Goal: Communication & Community: Answer question/provide support

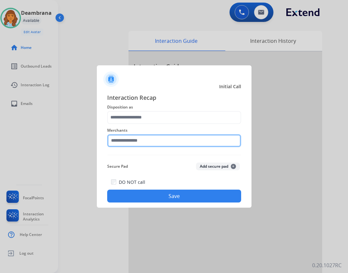
click at [121, 140] on input "text" at bounding box center [174, 140] width 134 height 13
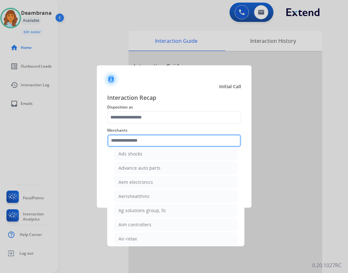
scroll to position [258, 0]
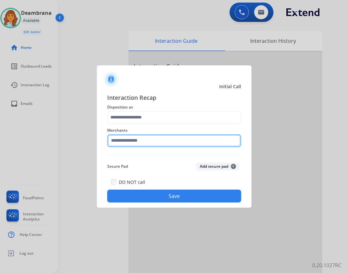
drag, startPoint x: 137, startPoint y: 196, endPoint x: 125, endPoint y: 144, distance: 53.3
click at [125, 144] on input "text" at bounding box center [174, 140] width 134 height 13
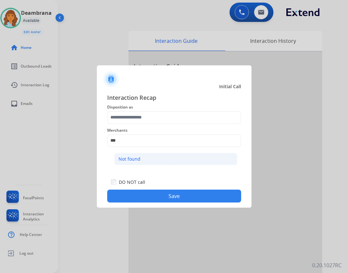
click at [146, 154] on li "Not found" at bounding box center [175, 159] width 123 height 12
type input "*********"
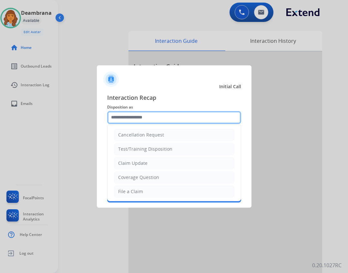
click at [129, 113] on input "text" at bounding box center [174, 117] width 134 height 13
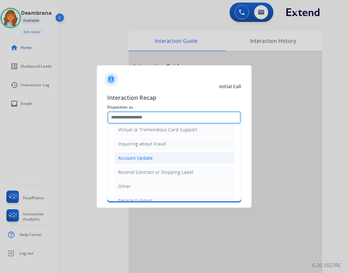
scroll to position [101, 0]
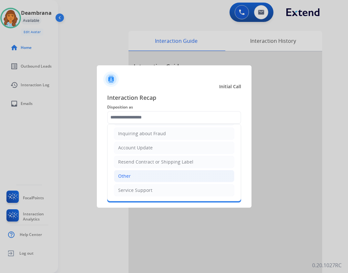
click at [145, 176] on li "Other" at bounding box center [174, 176] width 120 height 12
type input "*****"
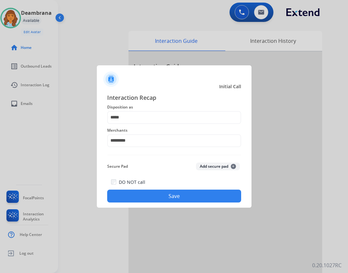
click at [179, 200] on button "Save" at bounding box center [174, 196] width 134 height 13
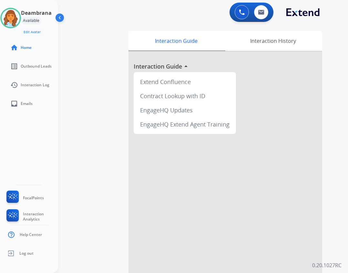
click at [26, 20] on div "Available" at bounding box center [31, 21] width 20 height 8
click at [62, 20] on img at bounding box center [60, 19] width 12 height 12
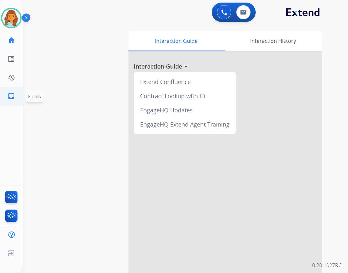
click at [21, 102] on ul "inbox Emails Emails" at bounding box center [11, 96] width 23 height 19
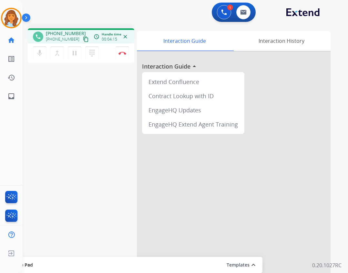
click at [83, 39] on mat-icon "content_copy" at bounding box center [86, 39] width 6 height 6
click at [92, 55] on mat-icon "dialpad" at bounding box center [92, 53] width 8 height 8
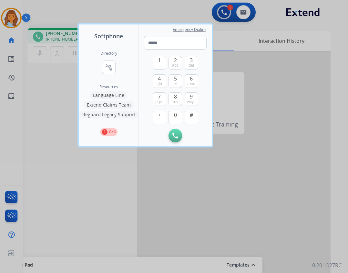
drag, startPoint x: 54, startPoint y: 91, endPoint x: 78, endPoint y: 75, distance: 29.1
click at [54, 90] on div at bounding box center [174, 136] width 348 height 273
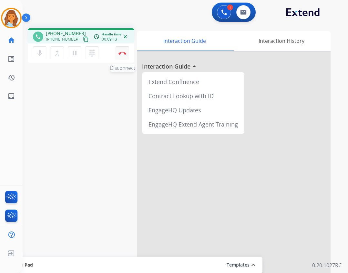
click at [123, 51] on button "Disconnect" at bounding box center [122, 53] width 14 height 14
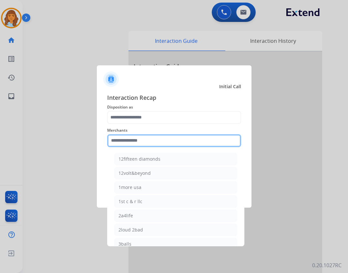
click at [124, 143] on input "text" at bounding box center [174, 140] width 134 height 13
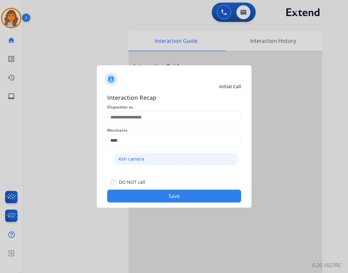
click at [165, 162] on li "Keh camera" at bounding box center [175, 159] width 123 height 12
type input "**********"
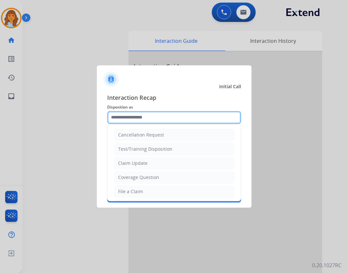
click at [154, 118] on input "text" at bounding box center [174, 117] width 134 height 13
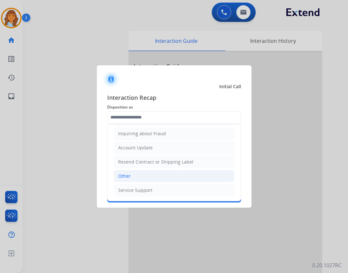
click at [163, 182] on li "Other" at bounding box center [174, 176] width 120 height 12
type input "*****"
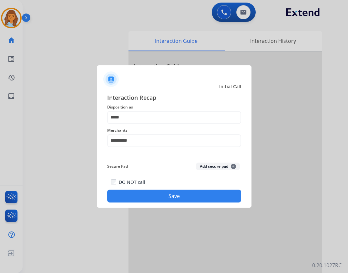
click at [152, 196] on button "Save" at bounding box center [174, 196] width 134 height 13
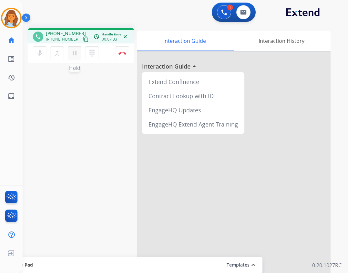
click at [80, 55] on button "pause Hold" at bounding box center [75, 53] width 14 height 14
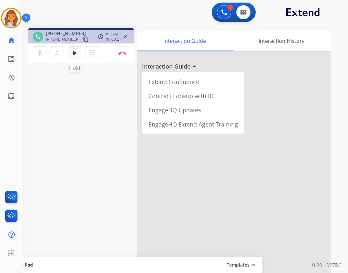
click at [73, 54] on mat-icon "play_arrow" at bounding box center [75, 53] width 8 height 8
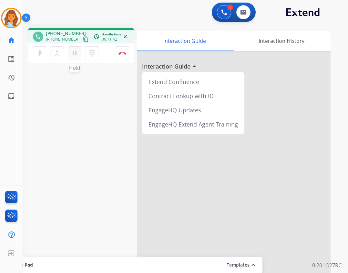
click at [78, 58] on button "pause Hold" at bounding box center [75, 53] width 14 height 14
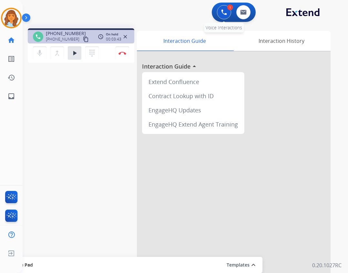
click at [222, 10] on img at bounding box center [224, 12] width 6 height 6
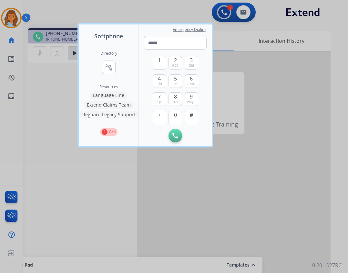
click at [107, 106] on button "Extend Claims Team" at bounding box center [109, 105] width 50 height 8
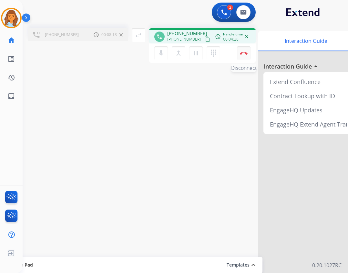
click at [245, 53] on img at bounding box center [244, 53] width 8 height 3
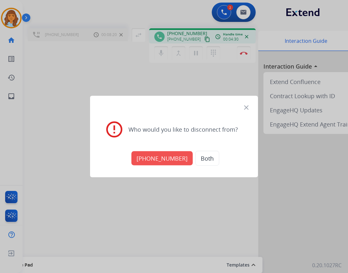
click at [162, 159] on button "[PHONE_NUMBER]" at bounding box center [161, 159] width 61 height 14
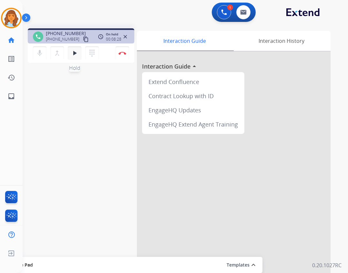
click at [73, 51] on mat-icon "play_arrow" at bounding box center [75, 53] width 8 height 8
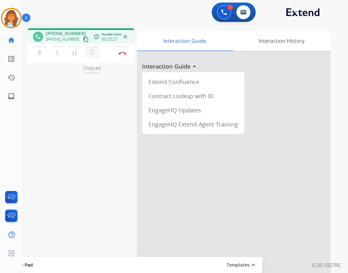
click at [89, 51] on mat-icon "dialpad" at bounding box center [92, 53] width 8 height 8
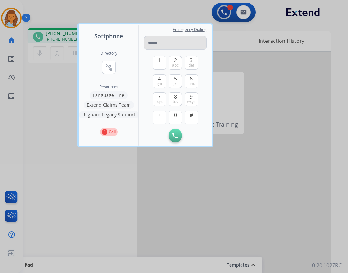
click at [165, 45] on input "tel" at bounding box center [175, 43] width 63 height 14
click at [175, 102] on span "tuv" at bounding box center [175, 101] width 5 height 5
click at [177, 115] on button "0" at bounding box center [175, 118] width 14 height 14
click at [160, 84] on span "ghi" at bounding box center [158, 83] width 5 height 5
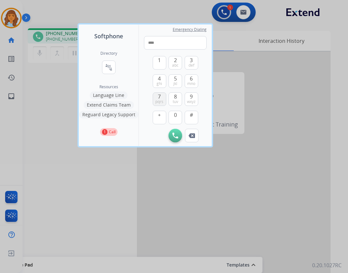
click at [163, 102] on span "pqrs" at bounding box center [159, 101] width 8 height 5
click at [162, 102] on span "pqrs" at bounding box center [159, 101] width 8 height 5
click at [176, 117] on span "0" at bounding box center [175, 115] width 3 height 8
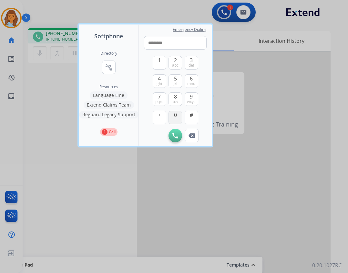
click at [176, 117] on span "0" at bounding box center [175, 115] width 3 height 8
type input "**********"
click at [178, 133] on button "Initiate Call" at bounding box center [175, 136] width 14 height 14
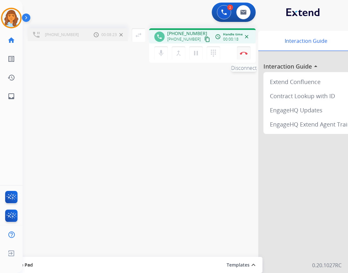
click at [245, 58] on button "Disconnect" at bounding box center [244, 53] width 14 height 14
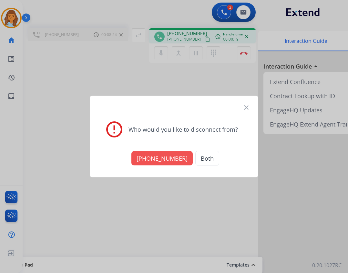
click at [158, 155] on button "[PHONE_NUMBER]" at bounding box center [161, 159] width 61 height 14
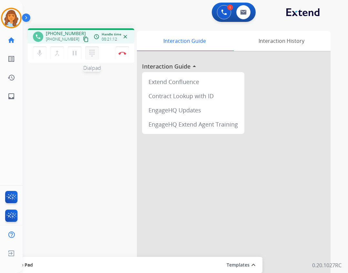
click at [92, 49] on mat-icon "dialpad" at bounding box center [92, 53] width 8 height 8
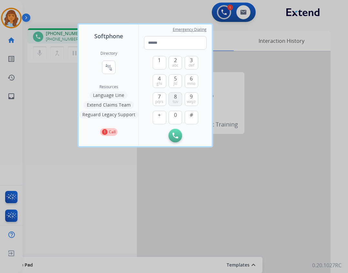
click at [176, 97] on span "8" at bounding box center [175, 97] width 3 height 8
click at [175, 115] on span "0" at bounding box center [175, 115] width 3 height 8
click at [175, 119] on button "0" at bounding box center [175, 118] width 14 height 14
click at [153, 78] on button "4 ghi" at bounding box center [160, 81] width 14 height 14
click at [164, 96] on button "7 pqrs" at bounding box center [160, 100] width 14 height 14
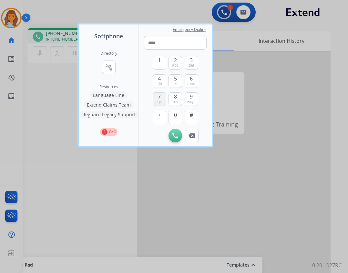
click at [164, 96] on button "7 pqrs" at bounding box center [160, 100] width 14 height 14
click at [158, 94] on span "7" at bounding box center [159, 97] width 3 height 8
click at [171, 112] on button "0" at bounding box center [175, 118] width 14 height 14
type input "*********"
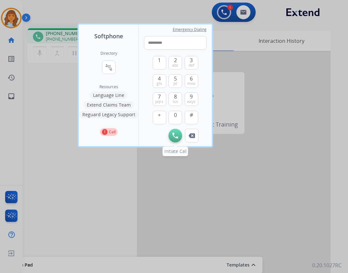
click at [177, 131] on button "Initiate Call" at bounding box center [175, 136] width 14 height 14
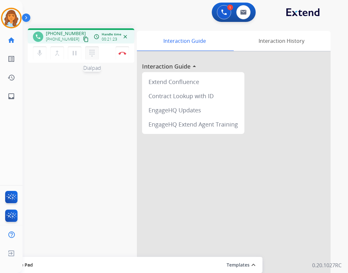
click at [92, 53] on mat-icon "dialpad" at bounding box center [92, 53] width 8 height 8
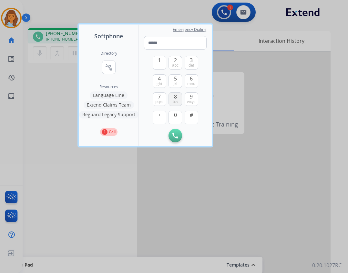
click at [178, 99] on span "tuv" at bounding box center [175, 101] width 5 height 5
click at [172, 122] on button "0" at bounding box center [175, 118] width 14 height 14
click at [172, 120] on button "0" at bounding box center [175, 118] width 14 height 14
drag, startPoint x: 159, startPoint y: 84, endPoint x: 162, endPoint y: 97, distance: 12.9
click at [159, 84] on span "ghi" at bounding box center [158, 83] width 5 height 5
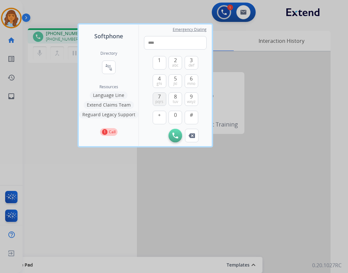
click at [162, 97] on button "7 pqrs" at bounding box center [160, 100] width 14 height 14
click at [180, 112] on button "0" at bounding box center [175, 118] width 14 height 14
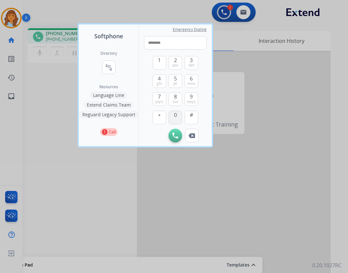
type input "*********"
click at [176, 133] on button "Initiate Call" at bounding box center [175, 136] width 14 height 14
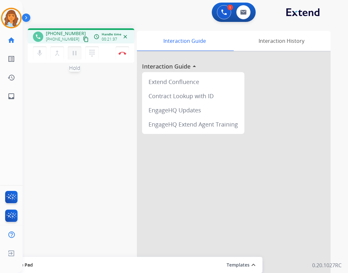
click at [79, 57] on button "pause Hold" at bounding box center [75, 53] width 14 height 14
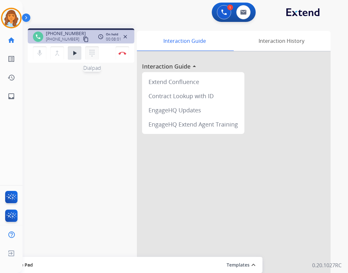
click at [93, 55] on mat-icon "dialpad" at bounding box center [92, 53] width 8 height 8
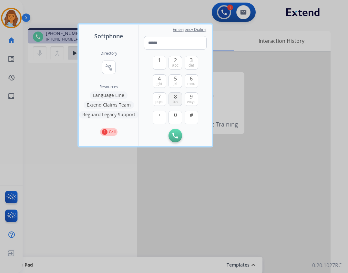
click at [177, 100] on span "tuv" at bounding box center [175, 101] width 5 height 5
click at [174, 116] on span "0" at bounding box center [175, 115] width 3 height 8
click at [161, 81] on button "4 ghi" at bounding box center [160, 81] width 14 height 14
click at [165, 95] on button "7 pqrs" at bounding box center [160, 100] width 14 height 14
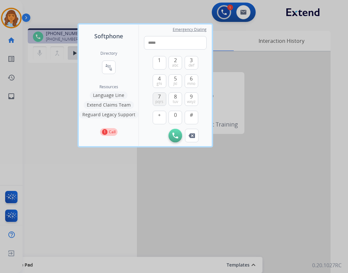
click at [165, 95] on button "7 pqrs" at bounding box center [160, 100] width 14 height 14
drag, startPoint x: 162, startPoint y: 105, endPoint x: 168, endPoint y: 113, distance: 9.9
click at [162, 106] on div "1 2 abc 3 def 4 ghi 5 jkl 6 mno 7 pqrs 8 tuv 9 wxyz + 0 #" at bounding box center [175, 89] width 45 height 79
click at [172, 114] on button "0" at bounding box center [175, 118] width 14 height 14
click at [173, 115] on button "0" at bounding box center [175, 118] width 14 height 14
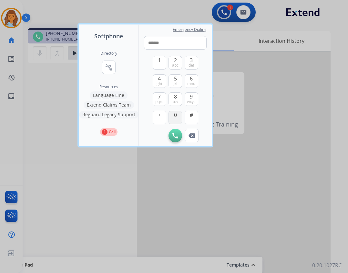
type input "********"
click at [176, 135] on img at bounding box center [175, 136] width 6 height 6
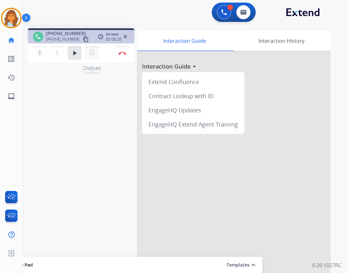
click at [91, 58] on button "dialpad Dialpad" at bounding box center [92, 53] width 14 height 14
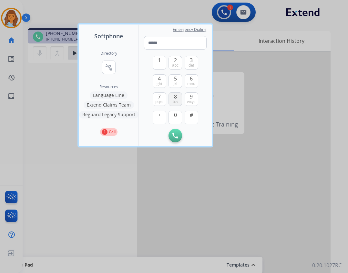
click at [171, 98] on button "8 tuv" at bounding box center [175, 100] width 14 height 14
click at [176, 118] on span "0" at bounding box center [175, 115] width 3 height 8
click at [175, 117] on span "0" at bounding box center [175, 115] width 3 height 8
click at [161, 85] on span "ghi" at bounding box center [158, 83] width 5 height 5
click at [161, 99] on span "7" at bounding box center [159, 97] width 3 height 8
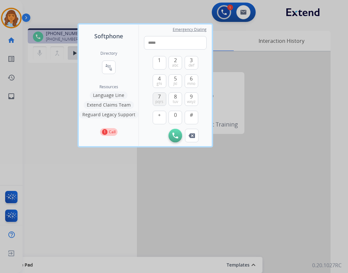
click at [161, 99] on span "7" at bounding box center [159, 97] width 3 height 8
click at [174, 115] on span "0" at bounding box center [175, 115] width 3 height 8
click at [174, 116] on span "0" at bounding box center [175, 115] width 3 height 8
click at [174, 118] on span "0" at bounding box center [175, 115] width 3 height 8
type input "*********"
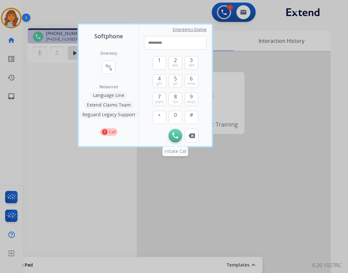
click at [171, 136] on button "Initiate Call" at bounding box center [175, 136] width 14 height 14
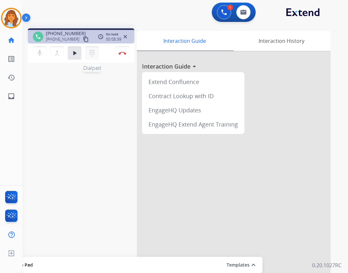
click at [94, 56] on mat-icon "dialpad" at bounding box center [92, 53] width 8 height 8
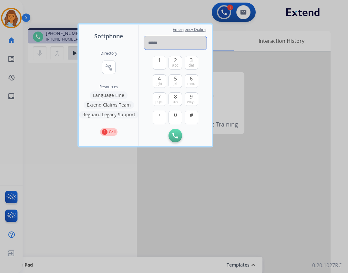
paste input "**********"
type input "**********"
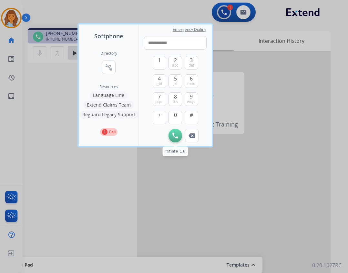
click at [175, 134] on img at bounding box center [175, 136] width 6 height 6
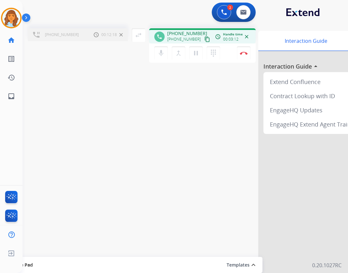
click at [185, 54] on div "merge_type Bridge" at bounding box center [180, 53] width 17 height 14
click at [180, 54] on mat-icon "merge_type" at bounding box center [178, 53] width 8 height 8
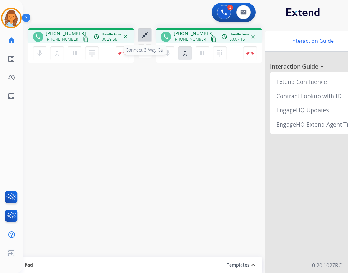
click at [150, 37] on button "close_fullscreen Connect 3-Way Call" at bounding box center [145, 35] width 14 height 14
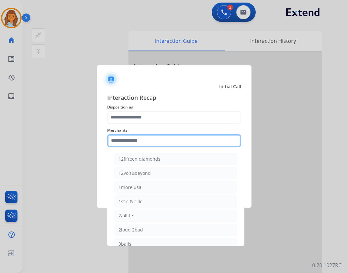
click at [175, 139] on input "text" at bounding box center [174, 140] width 134 height 13
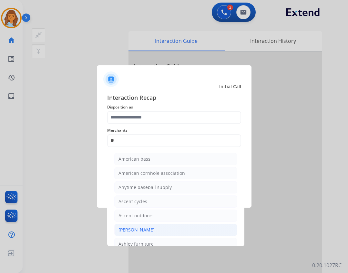
click at [184, 230] on li "[PERSON_NAME]" at bounding box center [175, 230] width 123 height 12
type input "**********"
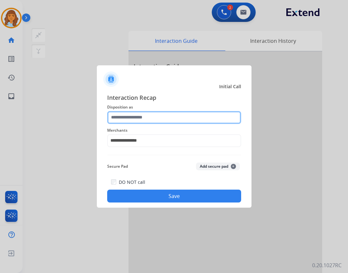
click at [142, 114] on input "text" at bounding box center [174, 117] width 134 height 13
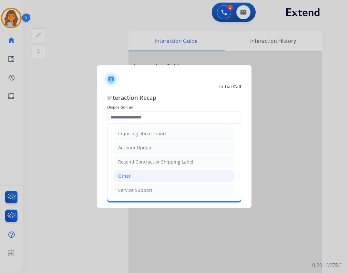
click at [148, 179] on li "Other" at bounding box center [174, 176] width 120 height 12
type input "*****"
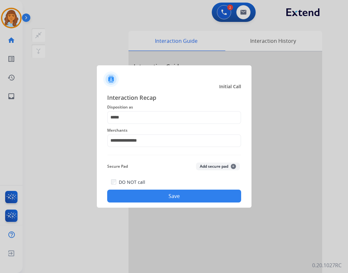
click at [156, 194] on button "Save" at bounding box center [174, 196] width 134 height 13
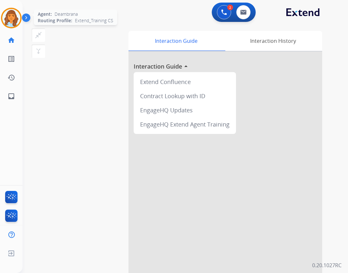
drag, startPoint x: 14, startPoint y: 26, endPoint x: 19, endPoint y: 29, distance: 5.9
click at [14, 25] on img at bounding box center [11, 18] width 18 height 18
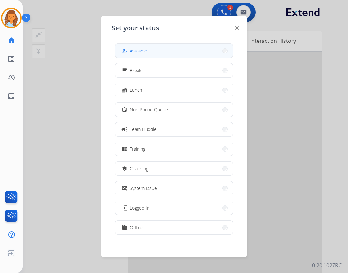
click at [132, 46] on button "how_to_reg Available" at bounding box center [173, 51] width 117 height 14
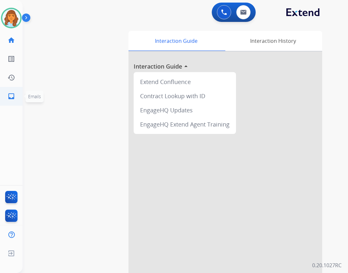
click at [15, 95] on link "inbox Emails" at bounding box center [11, 96] width 18 height 18
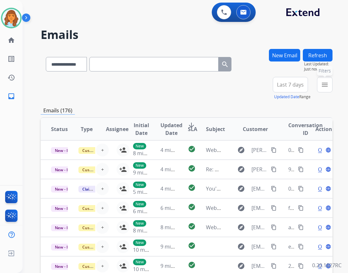
click at [326, 90] on button "menu Filters" at bounding box center [324, 84] width 15 height 15
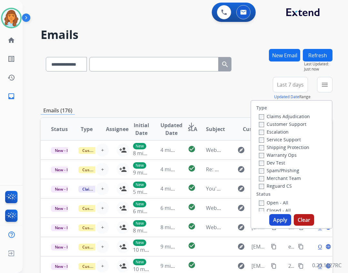
click at [283, 186] on label "Reguard CS" at bounding box center [275, 186] width 33 height 6
click at [284, 147] on label "Shipping Protection" at bounding box center [284, 147] width 50 height 6
click at [275, 127] on label "Customer Support" at bounding box center [282, 124] width 47 height 6
click at [277, 201] on label "Open - All" at bounding box center [273, 203] width 29 height 6
click at [280, 224] on button "Apply" at bounding box center [280, 220] width 22 height 12
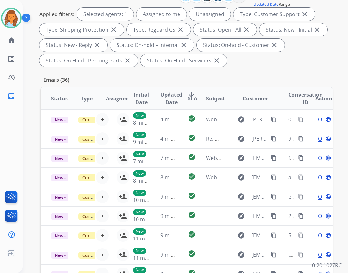
scroll to position [59, 0]
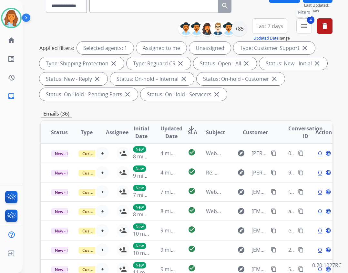
click at [304, 30] on button "4 menu Filters" at bounding box center [303, 25] width 15 height 15
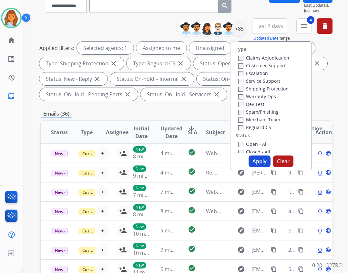
click at [251, 165] on button "Apply" at bounding box center [259, 162] width 22 height 12
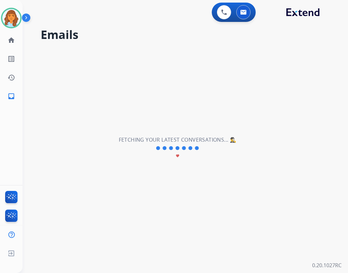
scroll to position [0, 0]
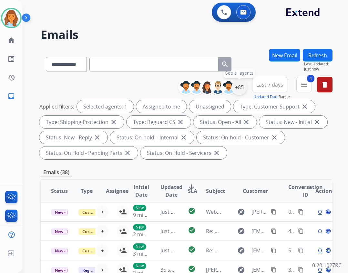
click at [239, 82] on div "+85" at bounding box center [238, 87] width 15 height 15
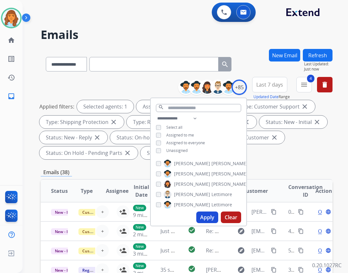
click at [177, 151] on span "Unassigned" at bounding box center [176, 150] width 21 height 5
click at [203, 216] on button "Apply" at bounding box center [207, 218] width 22 height 12
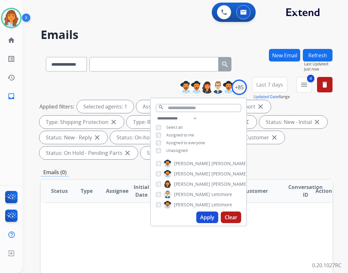
click at [181, 153] on div "**********" at bounding box center [198, 135] width 95 height 41
click at [171, 148] on span "Unassigned" at bounding box center [176, 150] width 21 height 5
click at [205, 215] on button "Apply" at bounding box center [207, 218] width 22 height 12
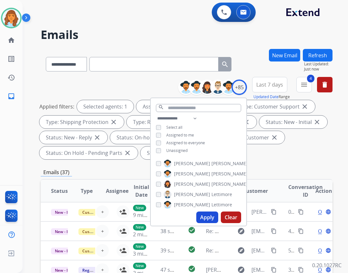
click at [258, 184] on th "Customer" at bounding box center [250, 191] width 55 height 23
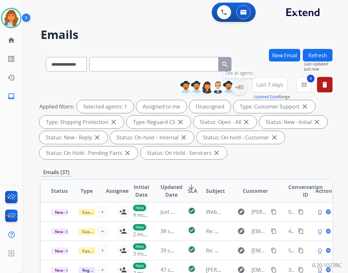
click at [240, 85] on div "+85" at bounding box center [238, 87] width 15 height 15
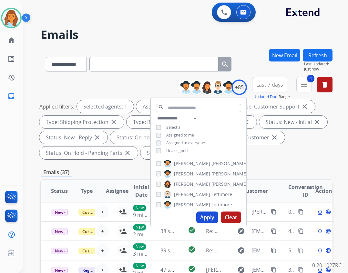
click at [179, 135] on span "Assigned to me" at bounding box center [180, 135] width 28 height 5
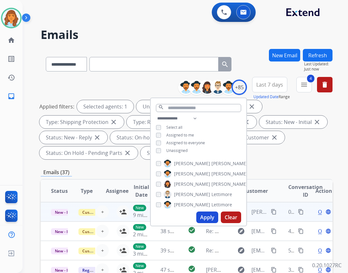
scroll to position [1, 0]
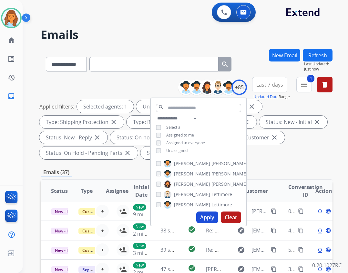
click at [283, 153] on div "Applied filters: Selected agents: 1 Unassigned Type: Customer Support close Typ…" at bounding box center [184, 129] width 291 height 59
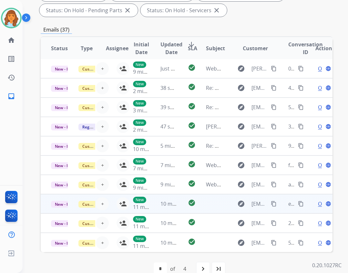
scroll to position [155, 0]
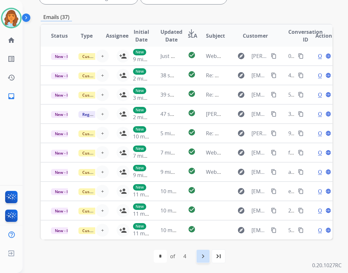
click at [202, 257] on mat-icon "navigate_next" at bounding box center [203, 257] width 8 height 8
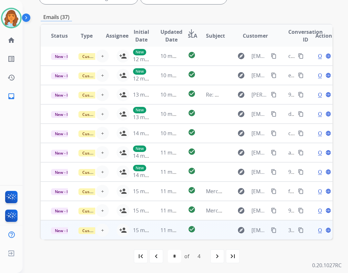
click at [207, 230] on td at bounding box center [208, 230] width 27 height 19
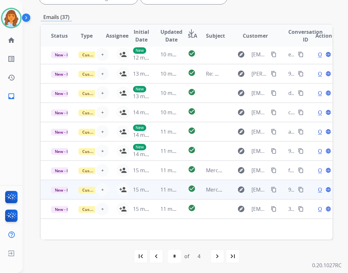
click at [182, 194] on td "check_circle" at bounding box center [186, 189] width 18 height 19
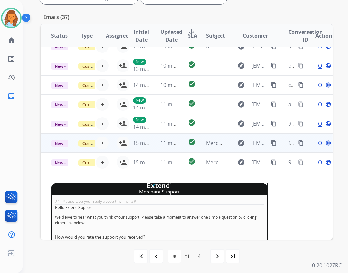
click at [181, 139] on td "check_circle" at bounding box center [186, 142] width 18 height 19
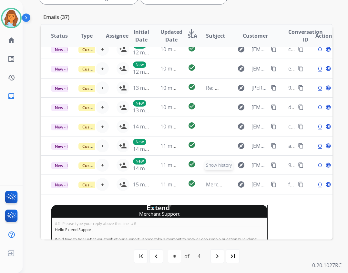
scroll to position [6, 0]
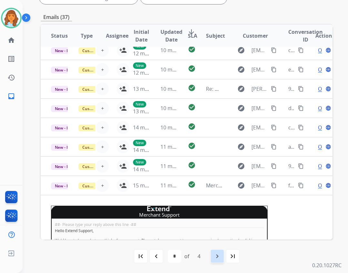
click at [213, 257] on div "navigate_next" at bounding box center [217, 257] width 14 height 14
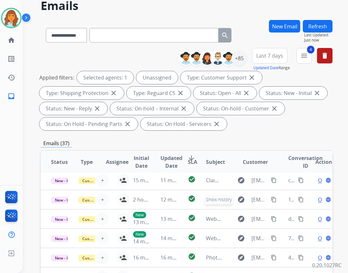
scroll to position [155, 0]
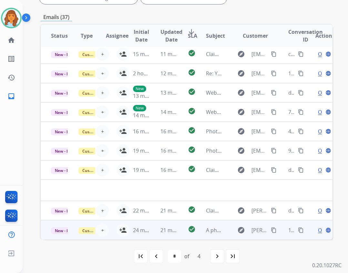
click at [201, 230] on td "A photo for claims" at bounding box center [208, 230] width 27 height 19
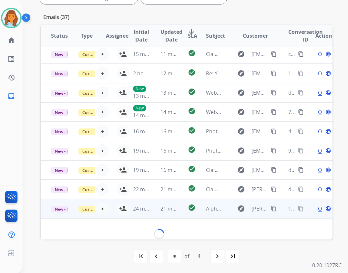
scroll to position [29, 0]
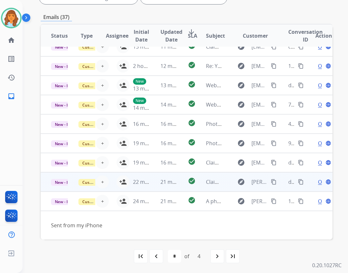
click at [179, 189] on td "check_circle" at bounding box center [186, 182] width 18 height 19
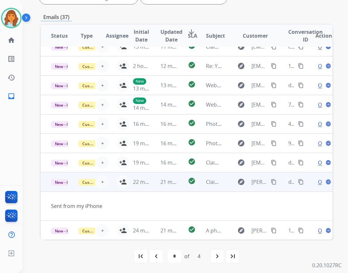
scroll to position [30, 0]
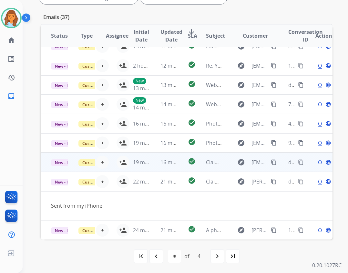
click at [178, 158] on td "check_circle" at bounding box center [186, 162] width 18 height 19
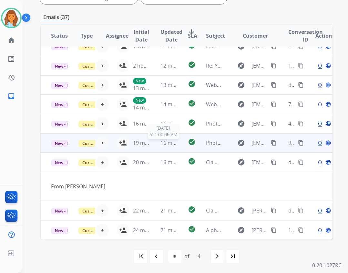
click at [174, 145] on span "16 minutes ago" at bounding box center [178, 143] width 37 height 7
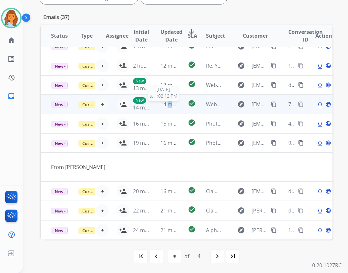
click at [166, 109] on td "14 minutes ago [DATE] 1:02:12 PM" at bounding box center [163, 104] width 27 height 19
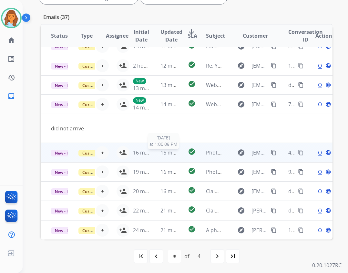
click at [157, 157] on td "16 minutes ago [DATE] 1:00:09 PM" at bounding box center [163, 152] width 27 height 19
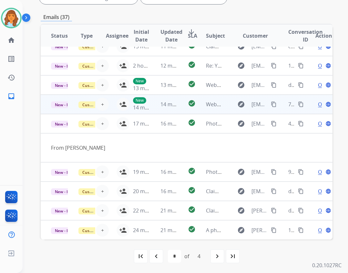
click at [154, 113] on td "14 minutes ago" at bounding box center [163, 104] width 27 height 19
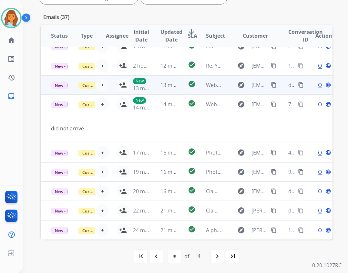
click at [153, 93] on td "13 minutes ago" at bounding box center [163, 84] width 27 height 19
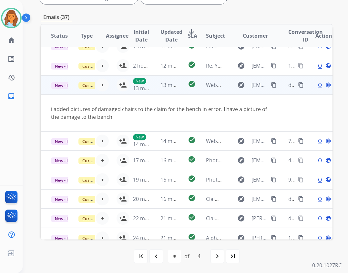
scroll to position [37, 0]
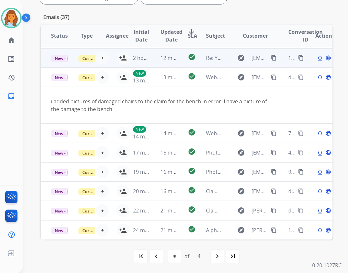
click at [153, 59] on td "12 minutes ago" at bounding box center [163, 57] width 27 height 19
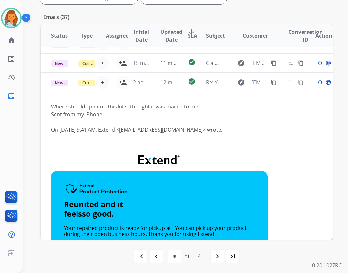
scroll to position [0, 0]
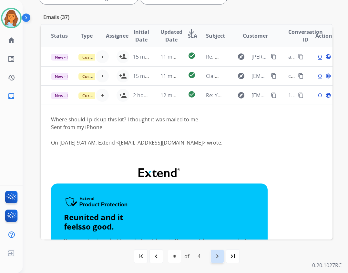
click at [216, 253] on mat-icon "navigate_next" at bounding box center [217, 257] width 8 height 8
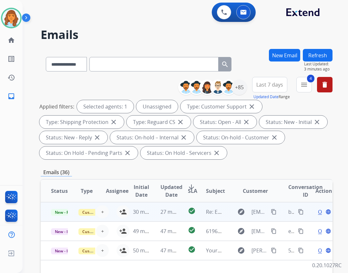
click at [163, 218] on td "27 minutes ago" at bounding box center [163, 211] width 27 height 19
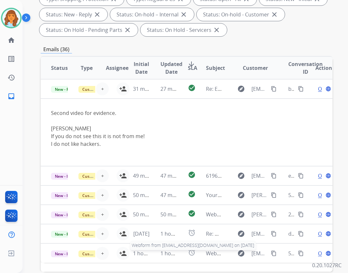
scroll to position [155, 0]
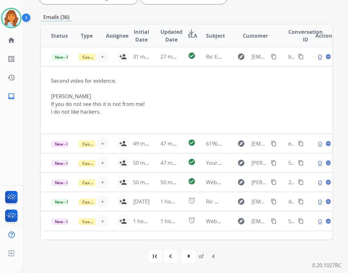
click at [173, 257] on div "navigate_before" at bounding box center [170, 257] width 14 height 14
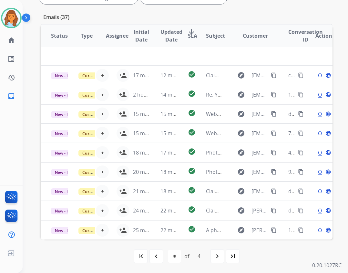
click at [148, 255] on div "first_page navigate_before * * * * of 4 navigate_next last_page" at bounding box center [186, 256] width 291 height 13
click at [148, 254] on div "first_page navigate_before * * * * of 4 navigate_next last_page" at bounding box center [186, 256] width 291 height 13
click at [151, 253] on div "navigate_before" at bounding box center [156, 257] width 14 height 14
click at [161, 255] on div "navigate_before" at bounding box center [156, 257] width 14 height 14
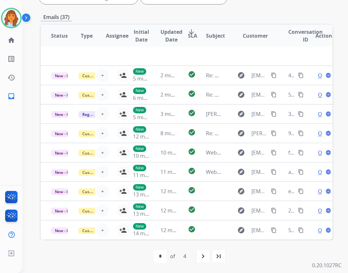
click at [204, 259] on mat-icon "navigate_next" at bounding box center [203, 257] width 8 height 8
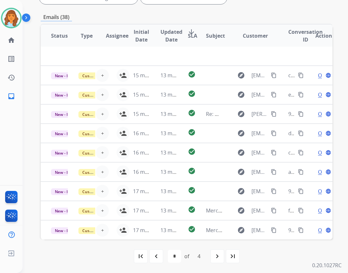
click at [212, 257] on div "navigate_next" at bounding box center [217, 257] width 14 height 14
click at [217, 256] on mat-icon "navigate_next" at bounding box center [217, 257] width 8 height 8
select select "*"
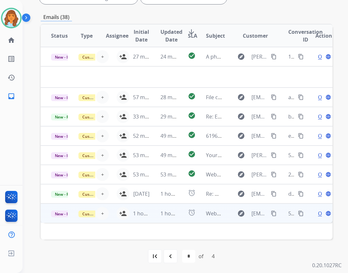
click at [202, 215] on td "Webform from [EMAIL_ADDRESS][DOMAIN_NAME] on [DATE]" at bounding box center [208, 213] width 27 height 19
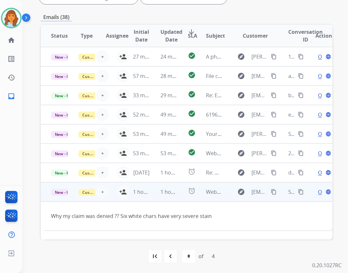
click at [271, 192] on mat-icon "content_copy" at bounding box center [274, 192] width 6 height 6
click at [271, 193] on mat-icon "content_copy" at bounding box center [274, 192] width 6 height 6
click at [318, 192] on span "Open" at bounding box center [324, 192] width 13 height 8
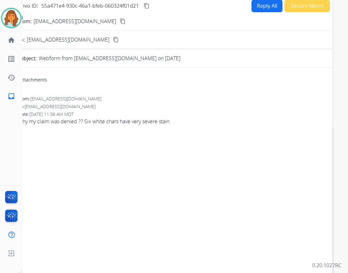
scroll to position [0, 0]
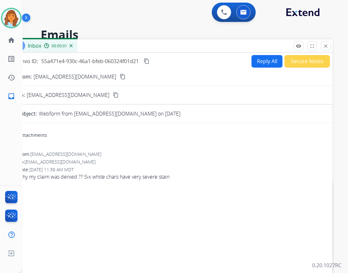
click at [260, 58] on button "Reply All" at bounding box center [266, 61] width 31 height 13
select select "**********"
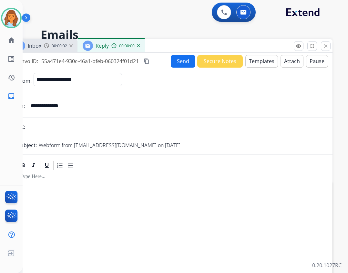
click at [253, 62] on button "Templates" at bounding box center [261, 61] width 33 height 13
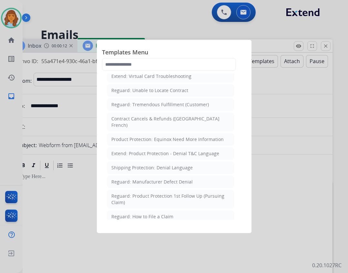
scroll to position [548, 0]
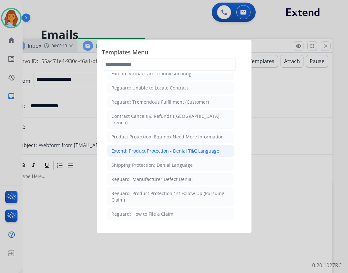
click at [160, 148] on div "Extend: Product Protection - Denial T&C Language" at bounding box center [165, 151] width 108 height 6
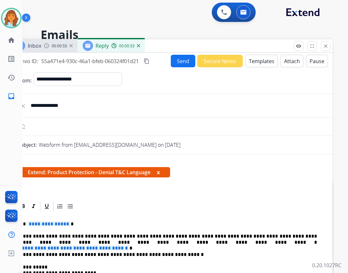
click at [129, 246] on span "**********" at bounding box center [74, 248] width 109 height 5
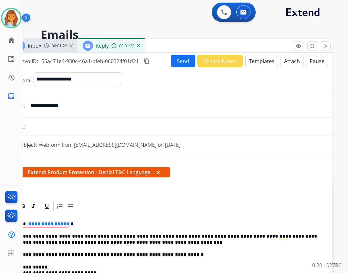
click at [126, 244] on p "**********" at bounding box center [168, 240] width 297 height 12
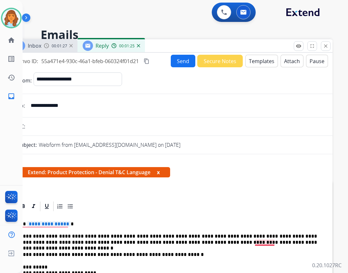
click at [271, 245] on p "**********" at bounding box center [168, 240] width 297 height 12
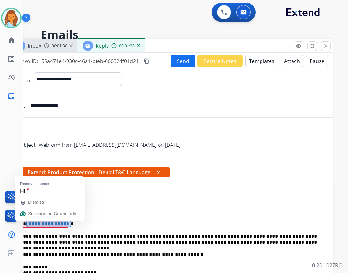
click at [52, 224] on span "**********" at bounding box center [49, 224] width 44 height 5
click at [30, 224] on span "**********" at bounding box center [49, 224] width 44 height 5
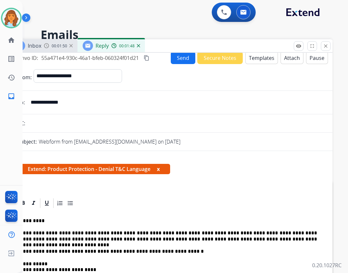
scroll to position [0, 0]
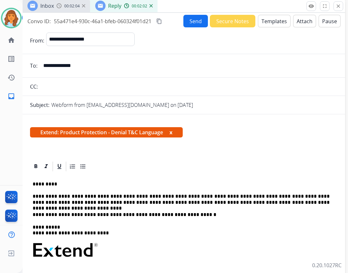
drag, startPoint x: 158, startPoint y: 44, endPoint x: 170, endPoint y: 4, distance: 41.9
click at [170, 4] on div "Inbox 00:02:04 Reply 00:02:02" at bounding box center [183, 6] width 322 height 14
click at [301, 22] on button "Attach" at bounding box center [304, 21] width 23 height 13
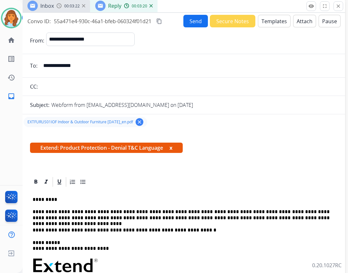
click at [187, 28] on form "**********" at bounding box center [183, 231] width 322 height 409
click at [192, 26] on button "Send" at bounding box center [195, 21] width 25 height 13
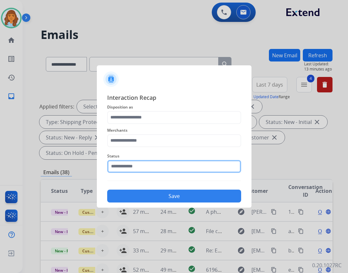
click at [138, 166] on input "text" at bounding box center [174, 166] width 134 height 13
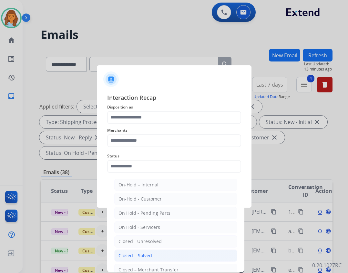
click at [147, 256] on div "Closed – Solved" at bounding box center [135, 256] width 34 height 6
type input "**********"
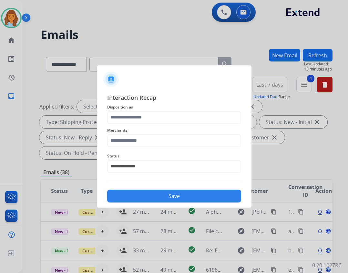
click at [136, 131] on span "Merchants" at bounding box center [174, 131] width 134 height 8
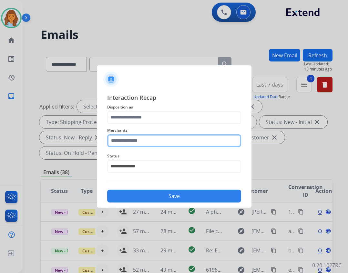
click at [136, 136] on input "text" at bounding box center [174, 140] width 134 height 13
click at [146, 143] on input "text" at bounding box center [174, 140] width 134 height 13
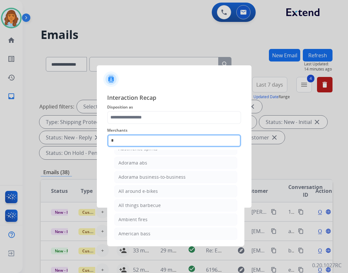
scroll to position [8, 0]
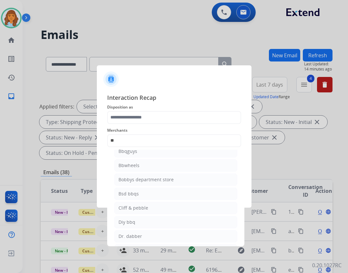
click at [213, 151] on li "Bbqguys" at bounding box center [175, 151] width 123 height 12
type input "*******"
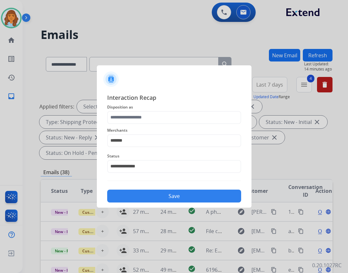
click at [185, 127] on span "Merchants" at bounding box center [174, 131] width 134 height 8
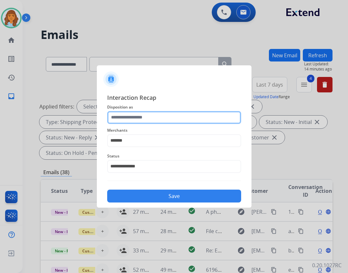
click at [183, 122] on input "text" at bounding box center [174, 117] width 134 height 13
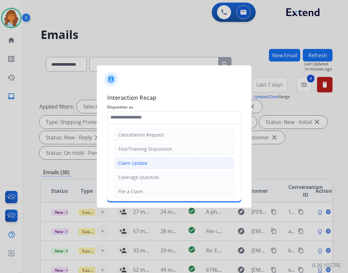
click at [160, 166] on li "Claim Update" at bounding box center [174, 163] width 120 height 12
type input "**********"
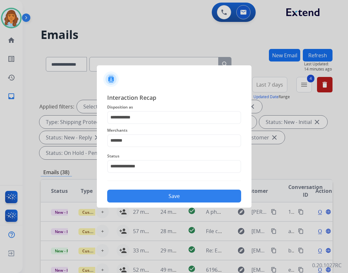
click at [163, 199] on button "Save" at bounding box center [174, 196] width 134 height 13
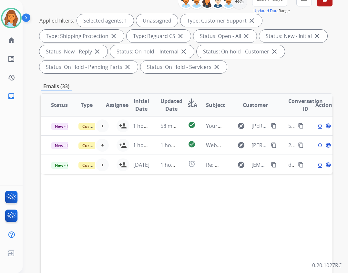
scroll to position [97, 0]
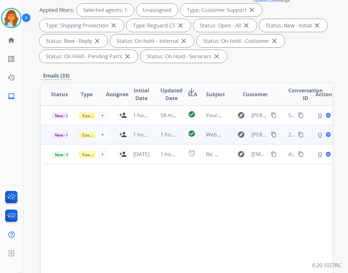
click at [173, 144] on td "1 hour ago" at bounding box center [163, 134] width 27 height 19
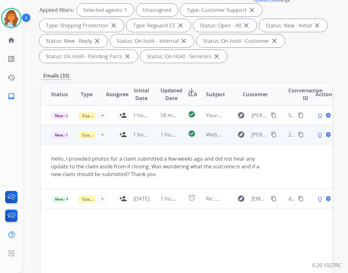
click at [270, 138] on button "content_copy" at bounding box center [274, 135] width 8 height 8
click at [318, 135] on span "Open" at bounding box center [324, 135] width 13 height 8
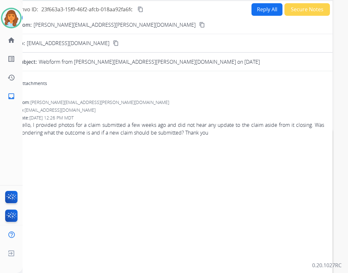
scroll to position [0, 0]
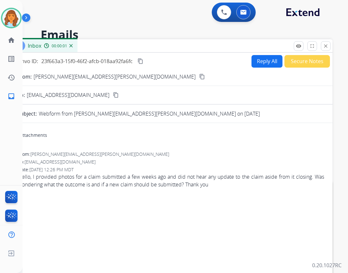
click at [264, 61] on button "Reply All" at bounding box center [266, 61] width 31 height 13
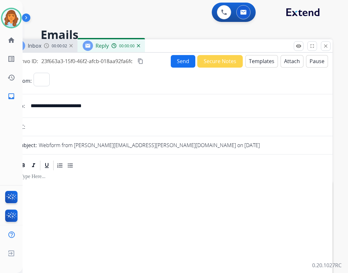
select select "**********"
click at [254, 59] on button "Templates" at bounding box center [261, 61] width 33 height 13
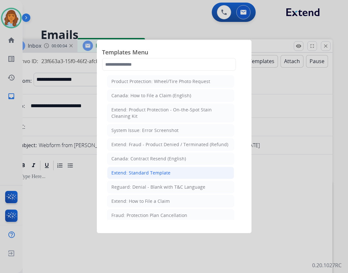
click at [180, 179] on li "Extend: Standard Template" at bounding box center [170, 173] width 127 height 12
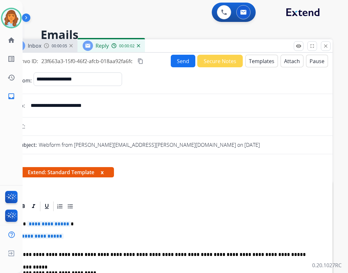
click at [35, 225] on span "**********" at bounding box center [49, 224] width 44 height 5
click at [52, 238] on span "**********" at bounding box center [42, 236] width 44 height 5
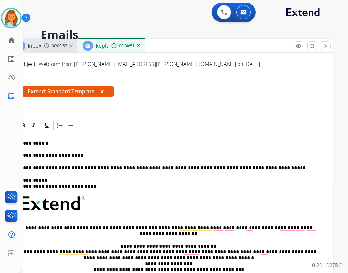
scroll to position [55, 0]
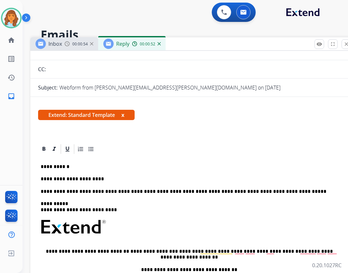
drag, startPoint x: 165, startPoint y: 51, endPoint x: 186, endPoint y: 49, distance: 20.7
click at [186, 49] on div "Inbox 00:00:54 Reply 00:00:52" at bounding box center [191, 44] width 322 height 14
click at [113, 179] on p "**********" at bounding box center [189, 179] width 297 height 6
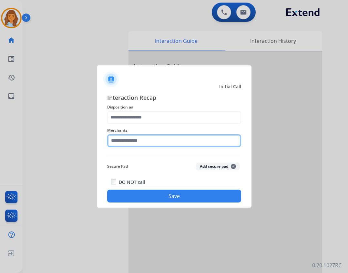
click at [129, 141] on input "text" at bounding box center [174, 140] width 134 height 13
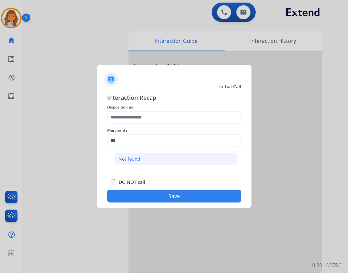
drag, startPoint x: 129, startPoint y: 158, endPoint x: 112, endPoint y: 129, distance: 33.2
click at [129, 158] on div "Not found" at bounding box center [129, 159] width 22 height 6
type input "*********"
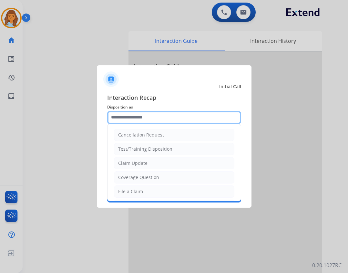
click at [135, 118] on input "text" at bounding box center [174, 117] width 134 height 13
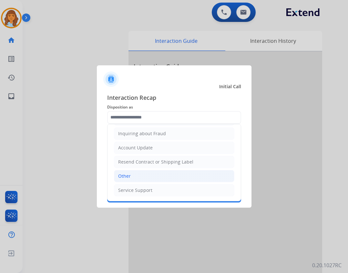
click at [149, 173] on li "Other" at bounding box center [174, 176] width 120 height 12
type input "*****"
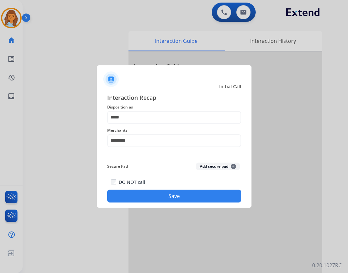
click at [147, 194] on button "Save" at bounding box center [174, 196] width 134 height 13
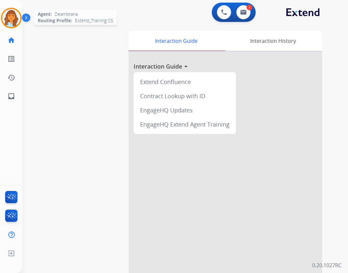
click at [18, 26] on div "Agent: Deambrana Routing Profile: Extend_Training CS" at bounding box center [11, 18] width 21 height 21
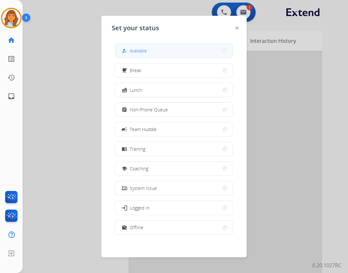
click at [150, 44] on div "how_to_reg Available free_breakfast Break fastfood Lunch assignment Non-Phone Q…" at bounding box center [174, 139] width 124 height 203
click at [150, 47] on button "how_to_reg Available" at bounding box center [173, 51] width 117 height 14
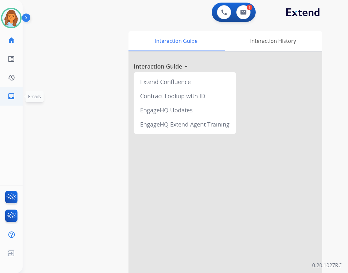
click at [18, 90] on link "inbox Emails" at bounding box center [11, 96] width 18 height 18
select select "**********"
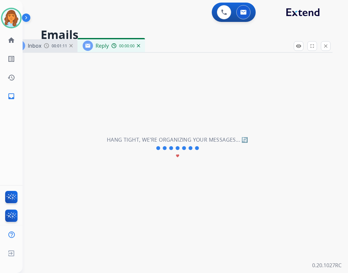
select select "**********"
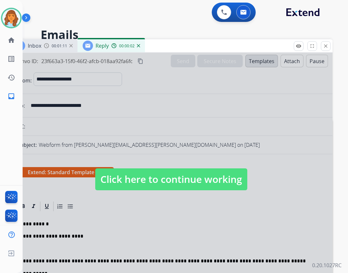
click at [222, 188] on span "Click here to continue working" at bounding box center [171, 180] width 152 height 22
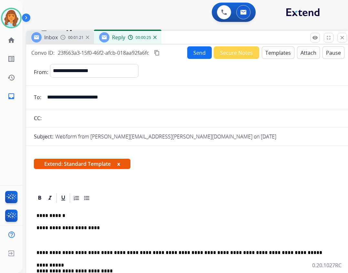
drag, startPoint x: 173, startPoint y: 44, endPoint x: 189, endPoint y: 26, distance: 24.4
click at [189, 31] on div "Inbox 00:01:21 Reply 00:00:25" at bounding box center [187, 38] width 322 height 14
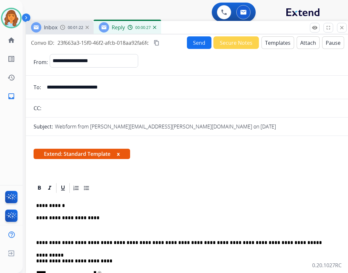
click at [190, 40] on button "Send" at bounding box center [199, 42] width 25 height 13
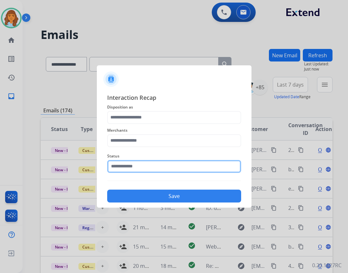
click at [151, 162] on input "text" at bounding box center [174, 166] width 134 height 13
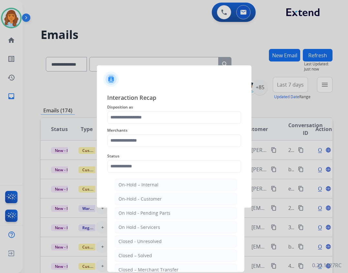
click at [144, 255] on div "Closed – Solved" at bounding box center [135, 256] width 34 height 6
type input "**********"
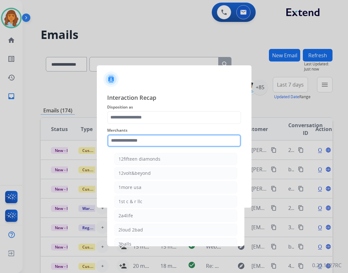
click at [195, 143] on input "text" at bounding box center [174, 140] width 134 height 13
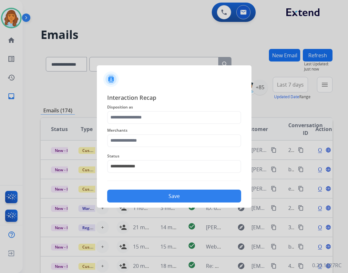
drag, startPoint x: 107, startPoint y: 104, endPoint x: 152, endPoint y: 85, distance: 49.1
click at [152, 85] on div at bounding box center [174, 76] width 154 height 23
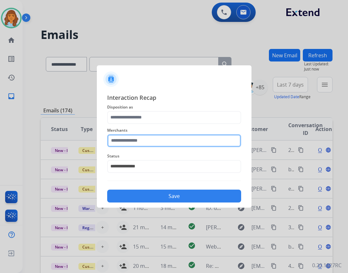
click at [156, 139] on input "text" at bounding box center [174, 140] width 134 height 13
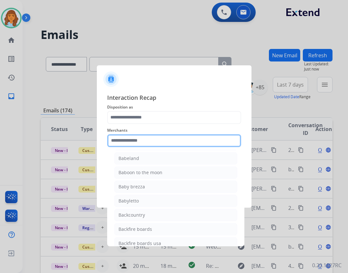
scroll to position [1322, 0]
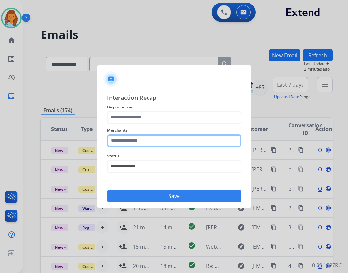
click at [151, 146] on input "text" at bounding box center [174, 140] width 134 height 13
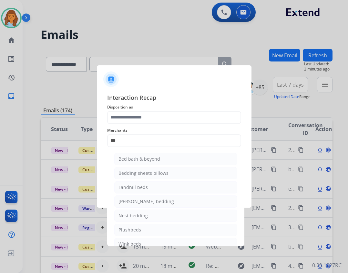
click at [136, 156] on div "Bed bath & beyond" at bounding box center [139, 159] width 42 height 6
type input "**********"
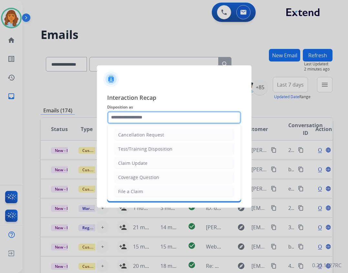
click at [145, 123] on input "text" at bounding box center [174, 117] width 134 height 13
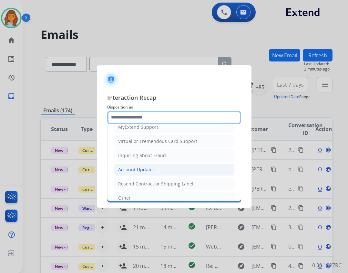
scroll to position [97, 0]
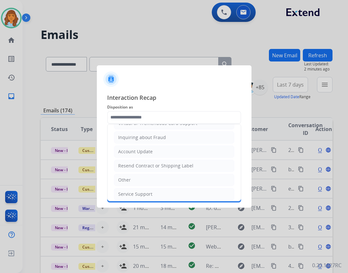
click at [153, 187] on ul "Cancellation Request Test/Training Disposition Claim Update Coverage Question F…" at bounding box center [173, 116] width 133 height 177
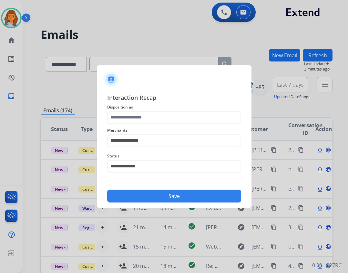
click at [151, 174] on div "**********" at bounding box center [174, 163] width 134 height 26
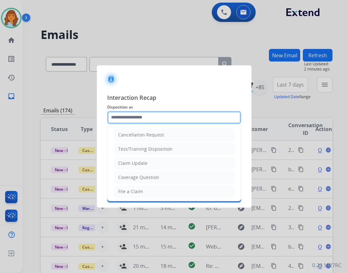
click at [165, 111] on input "text" at bounding box center [174, 117] width 134 height 13
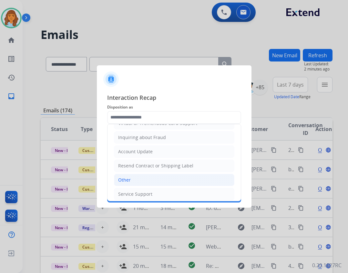
click at [136, 181] on li "Other" at bounding box center [174, 180] width 120 height 12
type input "*****"
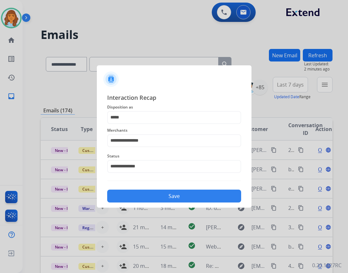
click at [151, 200] on button "Save" at bounding box center [174, 196] width 134 height 13
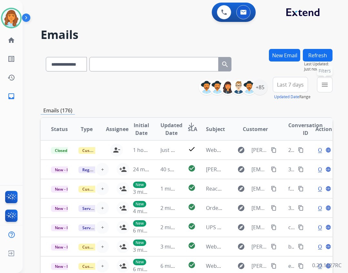
click at [318, 86] on button "menu Filters" at bounding box center [324, 84] width 15 height 15
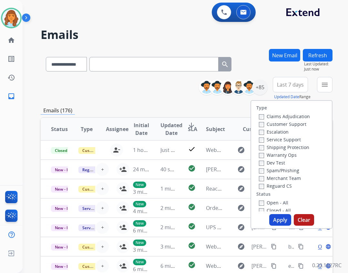
click at [273, 203] on label "Open - All" at bounding box center [273, 203] width 29 height 6
click at [277, 186] on label "Reguard CS" at bounding box center [275, 186] width 33 height 6
click at [271, 144] on div "Shipping Protection" at bounding box center [284, 147] width 51 height 8
drag, startPoint x: 271, startPoint y: 146, endPoint x: 254, endPoint y: 148, distance: 16.8
click at [256, 147] on div "Claims Adjudication Customer Support Escalation Service Support Shipping Protec…" at bounding box center [283, 151] width 54 height 77
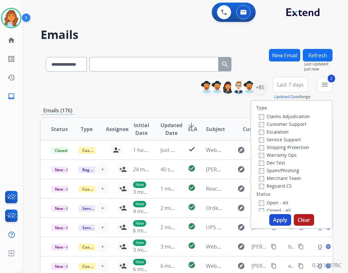
click at [266, 149] on label "Shipping Protection" at bounding box center [284, 147] width 50 height 6
click at [259, 87] on div "+85" at bounding box center [259, 87] width 15 height 15
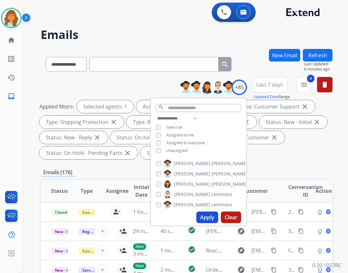
click at [183, 152] on span "Unassigned" at bounding box center [176, 150] width 21 height 5
click at [204, 219] on button "Apply" at bounding box center [207, 218] width 22 height 12
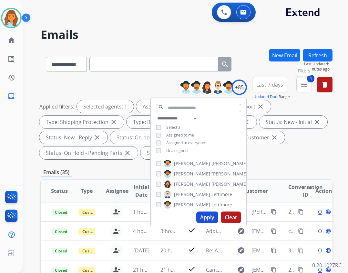
click at [301, 91] on button "4 menu Filters" at bounding box center [303, 84] width 15 height 15
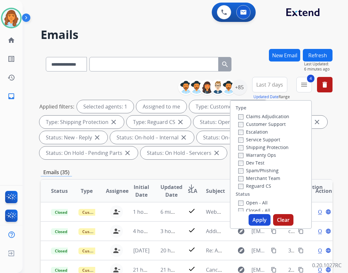
click at [258, 218] on button "Apply" at bounding box center [259, 220] width 22 height 12
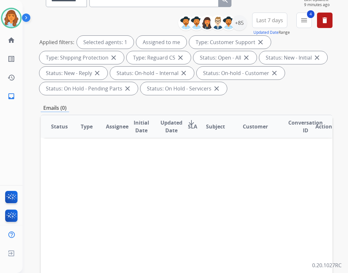
scroll to position [0, 0]
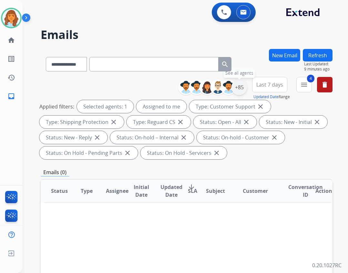
click at [235, 84] on div "+85" at bounding box center [238, 87] width 15 height 15
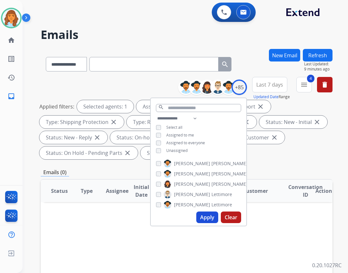
click at [178, 148] on span "Unassigned" at bounding box center [176, 150] width 21 height 5
click at [175, 138] on div "**********" at bounding box center [198, 135] width 95 height 41
click at [176, 135] on span "Assigned to me" at bounding box center [180, 135] width 28 height 5
click at [203, 221] on button "Apply" at bounding box center [207, 218] width 22 height 12
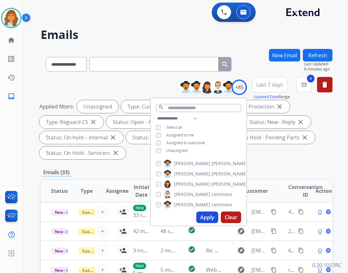
click at [278, 187] on th "Conversation ID" at bounding box center [291, 191] width 27 height 23
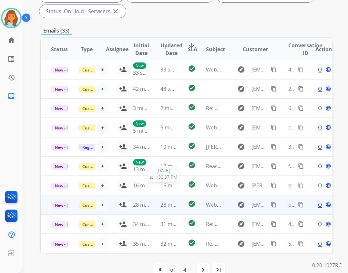
scroll to position [155, 0]
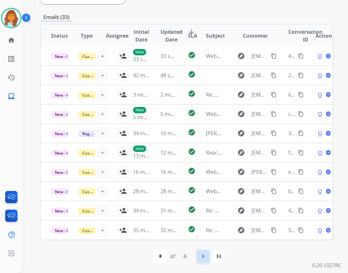
click at [200, 251] on div "navigate_next" at bounding box center [203, 257] width 14 height 14
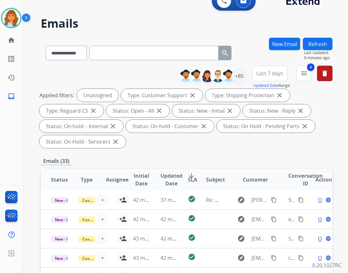
scroll to position [0, 0]
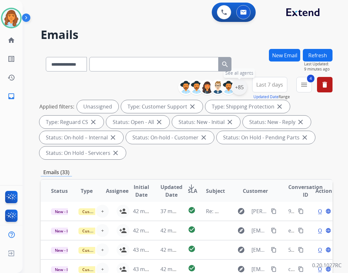
click at [245, 84] on div "+85" at bounding box center [238, 87] width 15 height 15
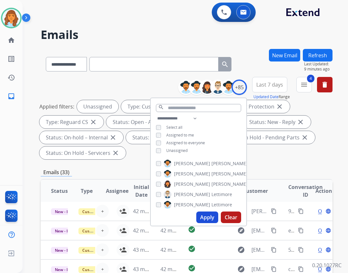
click at [179, 148] on span "Unassigned" at bounding box center [176, 150] width 21 height 5
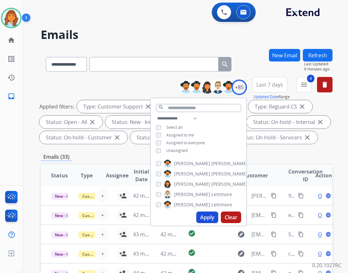
click at [212, 218] on button "Apply" at bounding box center [207, 218] width 22 height 12
drag, startPoint x: 179, startPoint y: 132, endPoint x: 179, endPoint y: 141, distance: 9.0
click at [179, 133] on span "Assigned to me" at bounding box center [180, 135] width 28 height 5
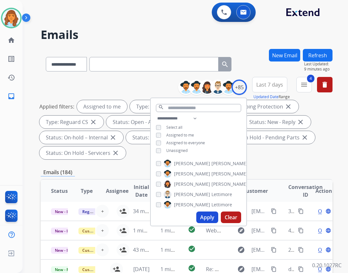
click at [204, 213] on button "Apply" at bounding box center [207, 218] width 22 height 12
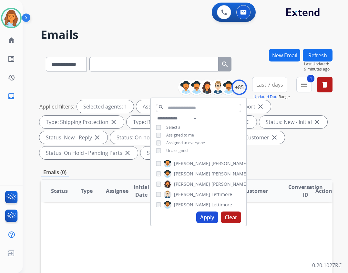
drag, startPoint x: 212, startPoint y: 214, endPoint x: 210, endPoint y: 210, distance: 4.5
click at [210, 212] on button "Apply" at bounding box center [207, 218] width 22 height 12
click at [299, 85] on button "4 menu Filters" at bounding box center [303, 84] width 15 height 15
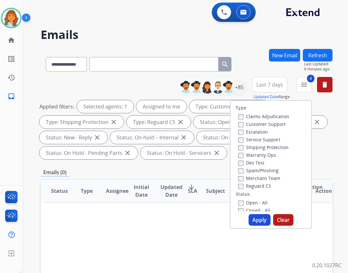
click at [259, 220] on button "Apply" at bounding box center [259, 220] width 22 height 12
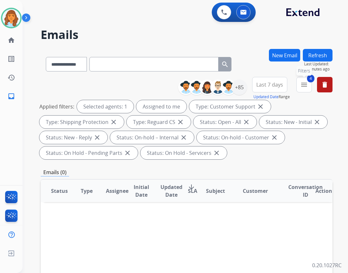
click at [299, 90] on button "4 menu Filters" at bounding box center [303, 84] width 15 height 15
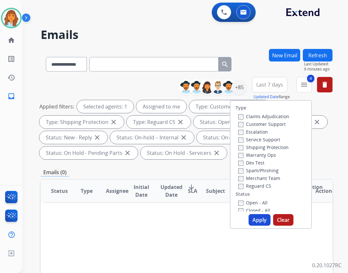
click at [256, 222] on button "Apply" at bounding box center [259, 220] width 22 height 12
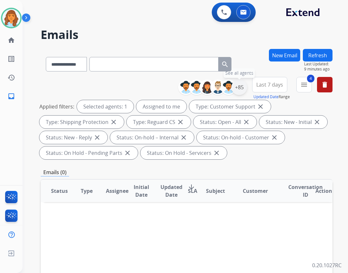
click at [238, 91] on div "+85" at bounding box center [238, 87] width 15 height 15
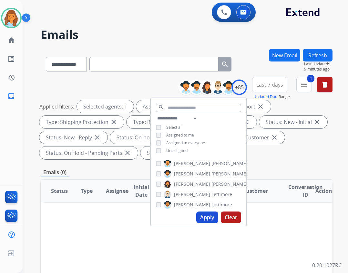
click at [180, 149] on span "Unassigned" at bounding box center [176, 150] width 21 height 5
click at [181, 135] on span "Assigned to me" at bounding box center [180, 135] width 28 height 5
click at [210, 220] on button "Apply" at bounding box center [207, 218] width 22 height 12
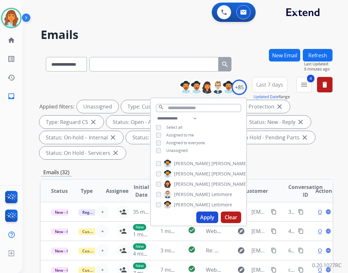
click at [239, 170] on div "**********" at bounding box center [186, 239] width 291 height 380
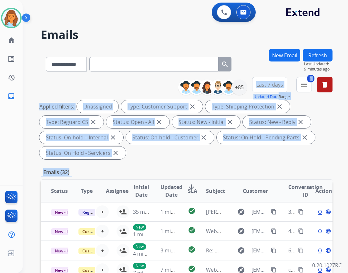
click at [263, 170] on div "Emails (32)" at bounding box center [186, 173] width 291 height 8
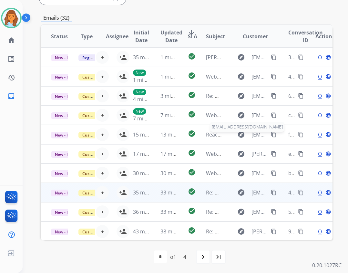
scroll to position [155, 0]
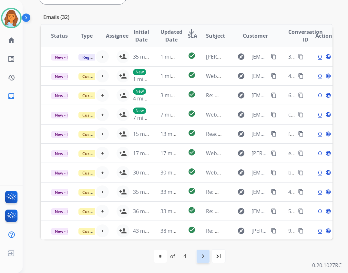
click at [201, 258] on mat-icon "navigate_next" at bounding box center [203, 257] width 8 height 8
select select "*"
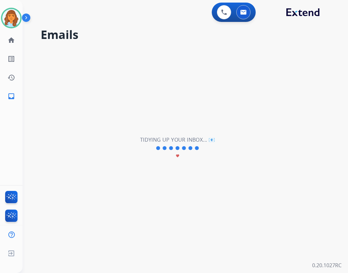
scroll to position [0, 0]
click at [202, 258] on div "**********" at bounding box center [178, 148] width 310 height 250
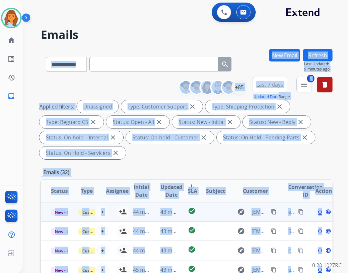
scroll to position [1, 0]
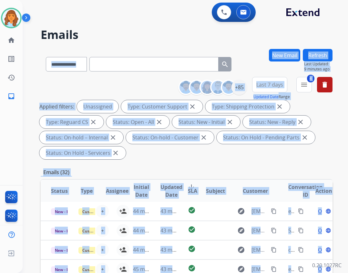
click at [267, 174] on div "Emails (32)" at bounding box center [186, 173] width 291 height 8
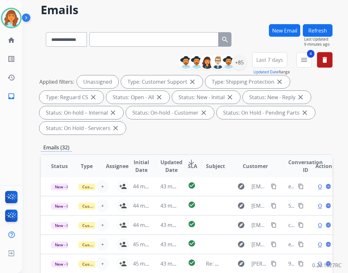
scroll to position [155, 0]
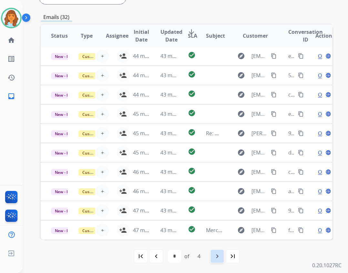
click at [221, 256] on mat-icon "navigate_next" at bounding box center [217, 257] width 8 height 8
click at [221, 259] on div "navigate_next" at bounding box center [217, 257] width 14 height 14
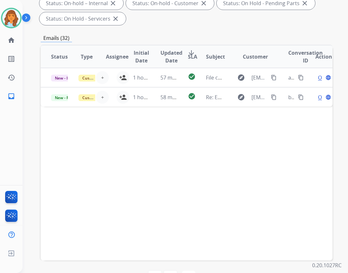
scroll to position [123, 0]
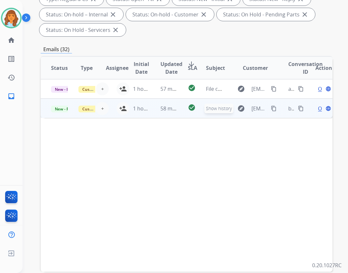
click at [237, 109] on mat-icon "explore" at bounding box center [241, 109] width 8 height 8
type input "**********"
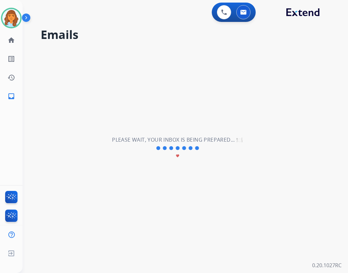
scroll to position [0, 0]
select select "*"
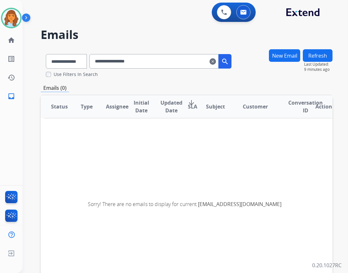
click at [216, 62] on mat-icon "clear" at bounding box center [212, 62] width 6 height 8
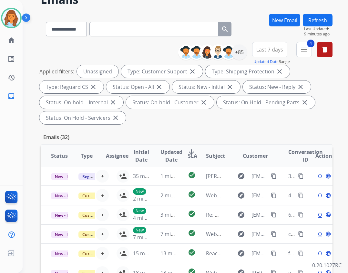
scroll to position [155, 0]
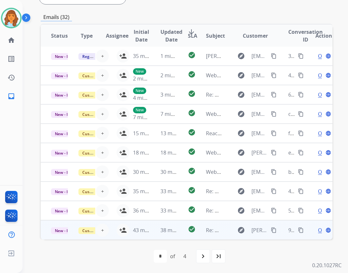
click at [212, 236] on td "Re: Webform from [PERSON_NAME][EMAIL_ADDRESS][PERSON_NAME][DOMAIN_NAME] on [DAT…" at bounding box center [208, 230] width 27 height 19
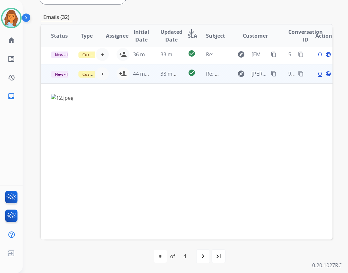
scroll to position [174, 0]
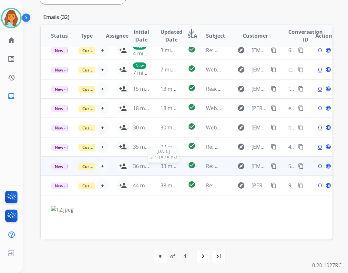
click at [172, 165] on span "33 minutes ago" at bounding box center [178, 166] width 37 height 7
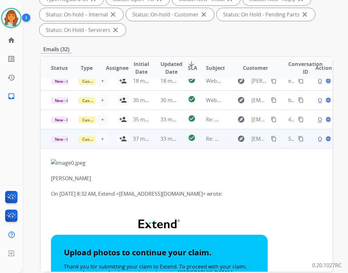
scroll to position [90, 0]
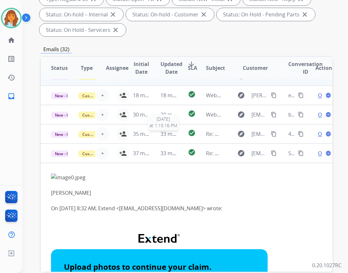
click at [157, 134] on td "33 minutes ago [DATE] 1:15:16 PM" at bounding box center [163, 133] width 27 height 19
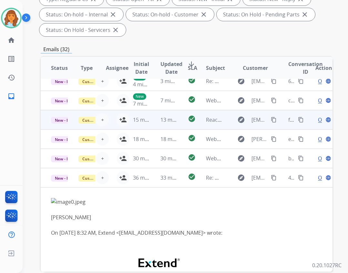
scroll to position [6, 0]
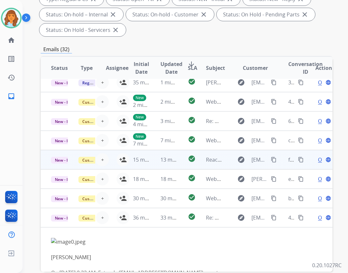
click at [160, 156] on td "13 minutes ago" at bounding box center [163, 159] width 27 height 19
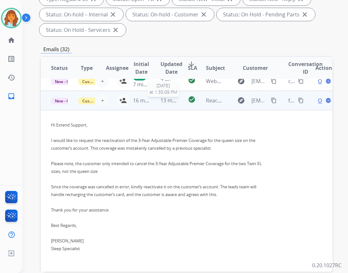
scroll to position [77, 0]
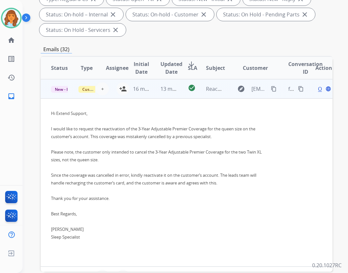
click at [77, 238] on font "Sleep Specialist" at bounding box center [65, 237] width 29 height 6
click at [91, 241] on div at bounding box center [159, 245] width 216 height 8
click at [318, 90] on span "Open" at bounding box center [324, 89] width 13 height 8
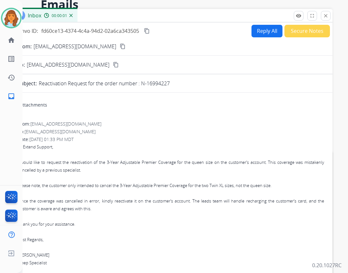
scroll to position [26, 0]
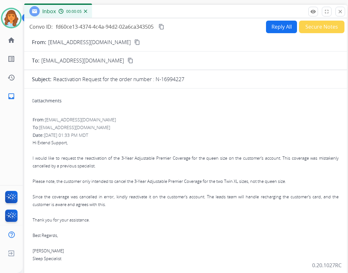
drag, startPoint x: 85, startPoint y: 23, endPoint x: 100, endPoint y: 15, distance: 16.6
click at [100, 15] on div "Inbox 00:00:05" at bounding box center [185, 12] width 322 height 14
drag, startPoint x: 308, startPoint y: 16, endPoint x: 303, endPoint y: 16, distance: 5.2
click at [305, 16] on div "Inbox 00:00:48 Convo ID: fd60ce13-4374-4c4a-94d2-02a6ca343505 content_copy Repl…" at bounding box center [185, 157] width 322 height 304
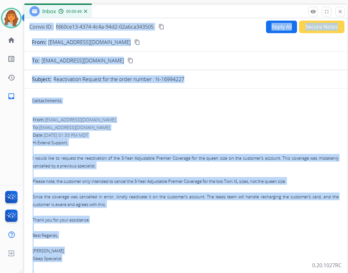
click at [301, 29] on button "Secure Notes" at bounding box center [321, 27] width 45 height 13
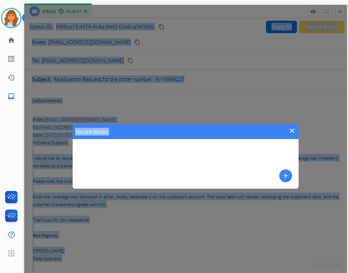
click at [283, 173] on mat-icon "add" at bounding box center [285, 176] width 8 height 8
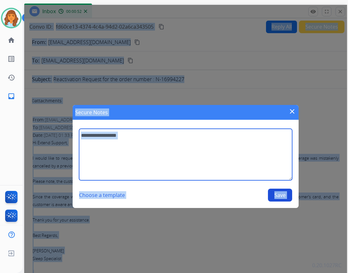
click at [225, 150] on textarea at bounding box center [185, 155] width 213 height 52
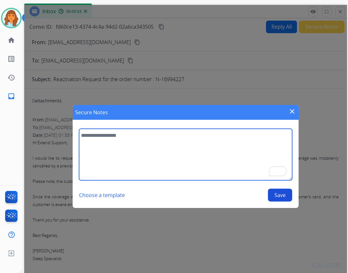
click at [218, 162] on textarea "To enrich screen reader interactions, please activate Accessibility in Grammarl…" at bounding box center [185, 155] width 213 height 52
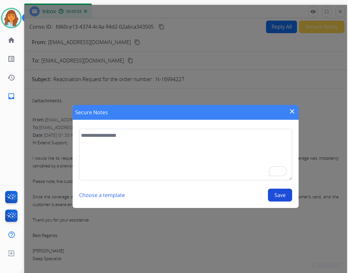
click at [290, 113] on mat-icon "close" at bounding box center [292, 112] width 8 height 8
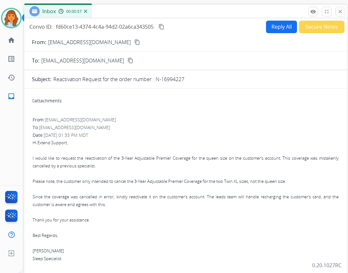
click at [301, 27] on button "Secure Notes" at bounding box center [321, 27] width 45 height 13
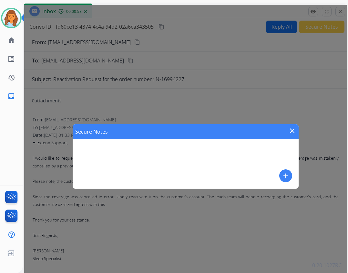
click at [280, 176] on button "add" at bounding box center [285, 176] width 13 height 13
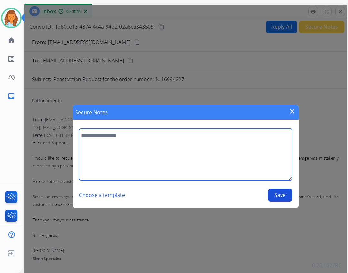
click at [255, 155] on textarea at bounding box center [185, 155] width 213 height 52
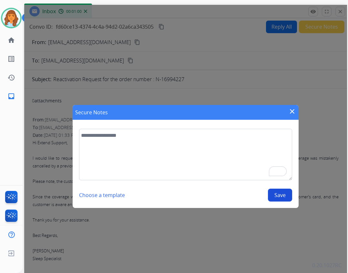
click at [125, 196] on div "Choose a template Save" at bounding box center [185, 195] width 213 height 13
click at [122, 198] on button "Choose a template" at bounding box center [102, 195] width 46 height 13
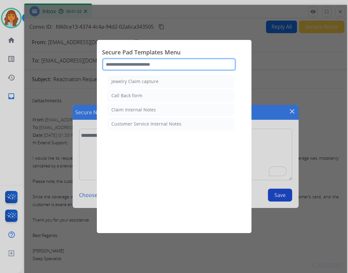
click at [154, 64] on input "text" at bounding box center [169, 64] width 134 height 13
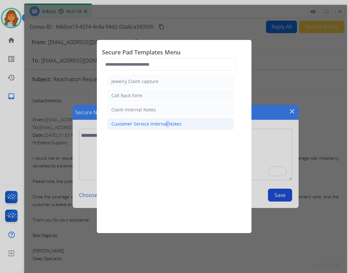
drag, startPoint x: 165, startPoint y: 124, endPoint x: 161, endPoint y: 126, distance: 4.8
click at [161, 126] on div "Customer Service Internal Notes" at bounding box center [146, 124] width 70 height 6
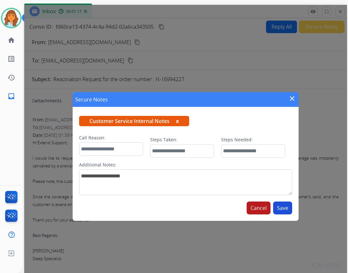
click at [179, 122] on button "x" at bounding box center [177, 121] width 3 height 8
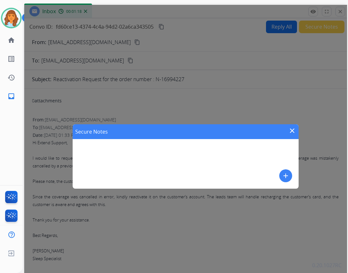
click at [284, 179] on mat-icon "add" at bounding box center [285, 176] width 8 height 8
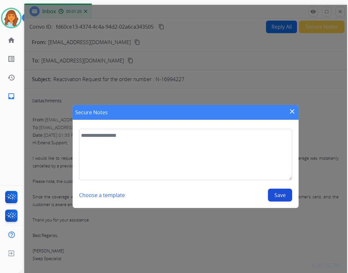
click at [114, 197] on button "Choose a template" at bounding box center [102, 195] width 46 height 13
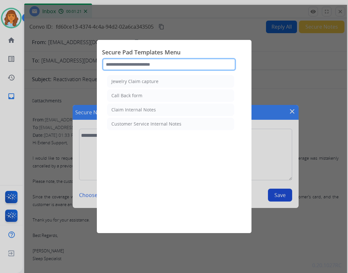
click at [130, 68] on input "text" at bounding box center [169, 64] width 134 height 13
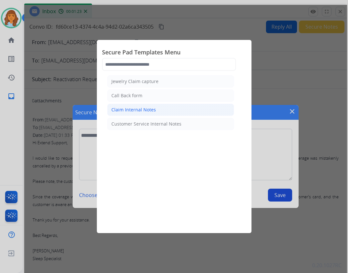
click at [150, 110] on div "Claim Internal Notes" at bounding box center [133, 110] width 44 height 6
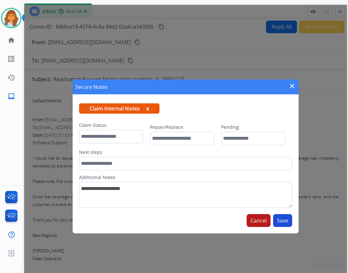
click at [148, 113] on span "Claim Internal Notes x" at bounding box center [119, 109] width 80 height 10
click at [150, 110] on span "Claim Internal Notes x" at bounding box center [119, 109] width 80 height 10
click at [149, 110] on button "x" at bounding box center [147, 109] width 3 height 8
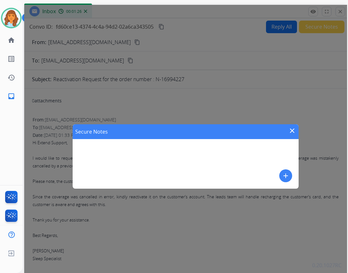
click at [284, 174] on mat-icon "add" at bounding box center [285, 176] width 8 height 8
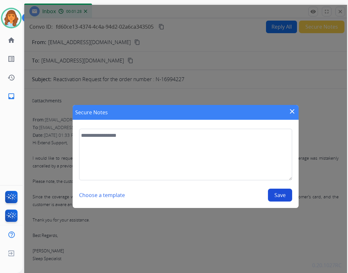
click at [121, 194] on button "Choose a template" at bounding box center [102, 195] width 46 height 13
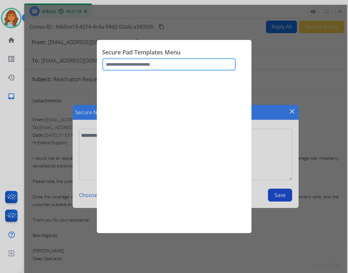
click at [127, 67] on input "text" at bounding box center [169, 64] width 134 height 13
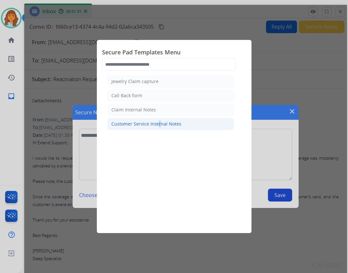
click at [156, 123] on div "Customer Service Internal Notes" at bounding box center [146, 124] width 70 height 6
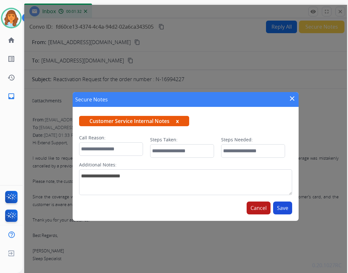
click at [178, 121] on button "x" at bounding box center [177, 121] width 3 height 8
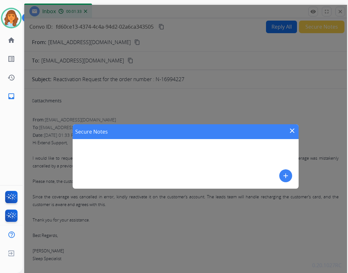
click at [286, 131] on div "Secure Notes close" at bounding box center [186, 131] width 226 height 15
click at [287, 131] on div "Secure Notes close" at bounding box center [186, 131] width 226 height 15
click at [290, 133] on mat-icon "close" at bounding box center [292, 131] width 8 height 8
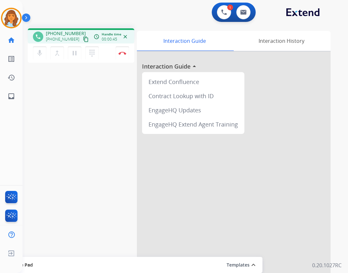
click at [84, 44] on div "phone [PHONE_NUMBER] [PHONE_NUMBER] content_copy access_time Call metrics Queue…" at bounding box center [81, 46] width 106 height 36
click at [83, 40] on mat-icon "content_copy" at bounding box center [86, 39] width 6 height 6
drag, startPoint x: 186, startPoint y: 14, endPoint x: 117, endPoint y: 55, distance: 80.0
click at [117, 55] on button "Disconnect" at bounding box center [122, 53] width 14 height 14
click at [119, 54] on img at bounding box center [122, 53] width 8 height 3
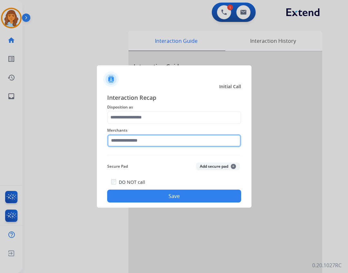
click at [172, 140] on input "text" at bounding box center [174, 140] width 134 height 13
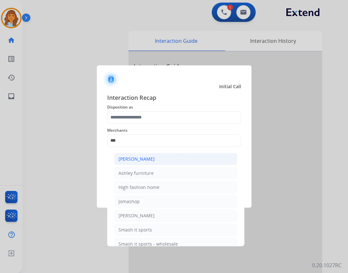
click at [217, 163] on li "[PERSON_NAME]" at bounding box center [175, 159] width 123 height 12
type input "**********"
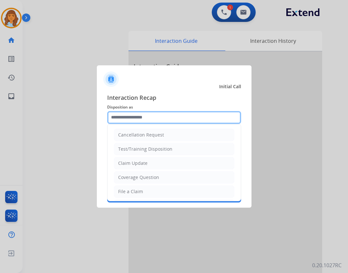
click at [197, 117] on input "text" at bounding box center [174, 117] width 134 height 13
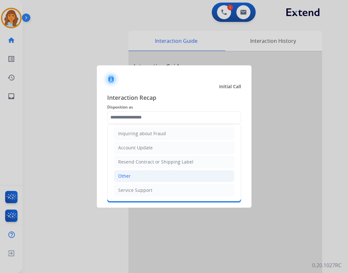
click at [180, 175] on li "Other" at bounding box center [174, 176] width 120 height 12
type input "*****"
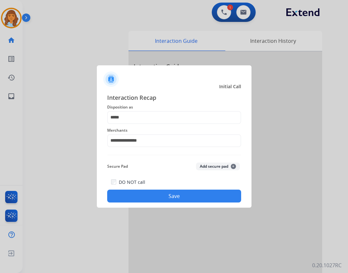
click at [187, 193] on button "Save" at bounding box center [174, 196] width 134 height 13
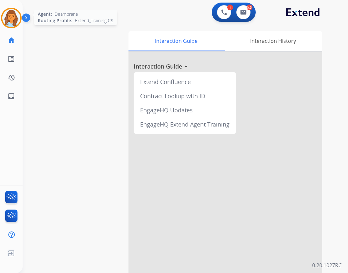
click at [15, 18] on img at bounding box center [11, 18] width 18 height 18
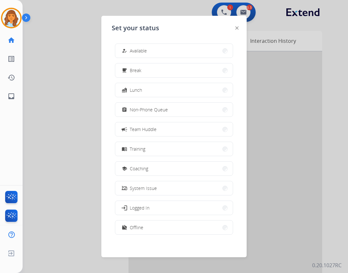
click at [131, 43] on div "how_to_reg Available free_breakfast Break fastfood Lunch assignment Non-Phone Q…" at bounding box center [174, 139] width 124 height 203
click at [132, 45] on button "how_to_reg Available" at bounding box center [173, 51] width 117 height 14
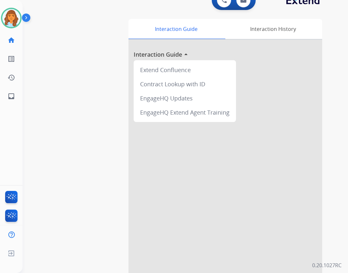
scroll to position [19, 0]
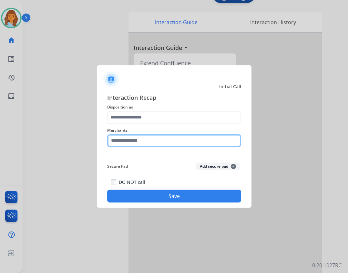
click at [131, 142] on input "text" at bounding box center [174, 140] width 134 height 13
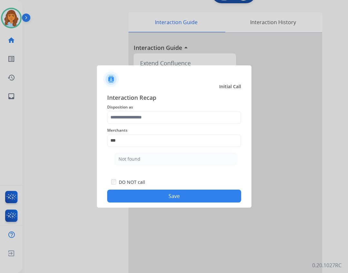
click at [220, 156] on li "Not found" at bounding box center [175, 159] width 123 height 12
type input "*********"
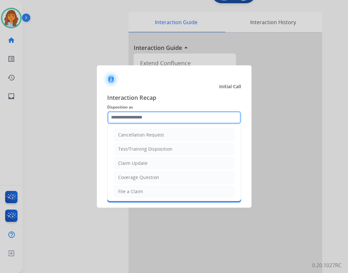
click at [206, 123] on input "text" at bounding box center [174, 117] width 134 height 13
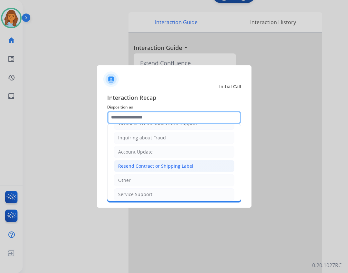
scroll to position [97, 0]
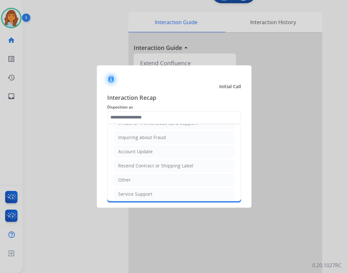
click at [196, 180] on li "Other" at bounding box center [174, 180] width 120 height 12
type input "*****"
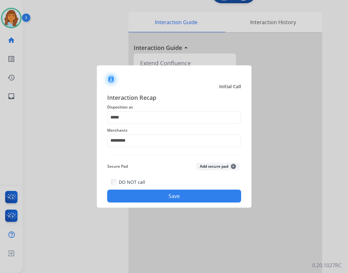
click at [192, 193] on button "Save" at bounding box center [174, 196] width 134 height 13
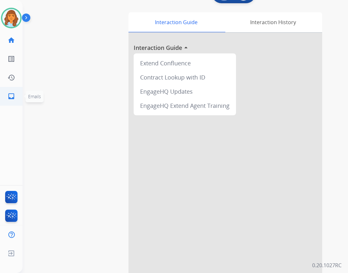
click at [9, 100] on link "inbox Emails" at bounding box center [11, 96] width 18 height 18
select select "**********"
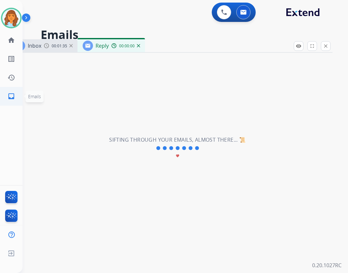
select select "**********"
click at [6, 105] on li "inbox Emails Emails" at bounding box center [11, 96] width 18 height 18
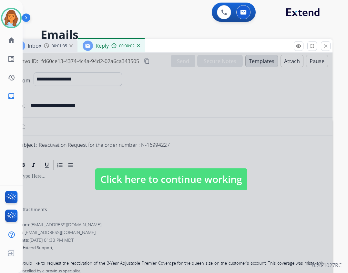
click at [207, 203] on div at bounding box center [171, 173] width 322 height 241
select select
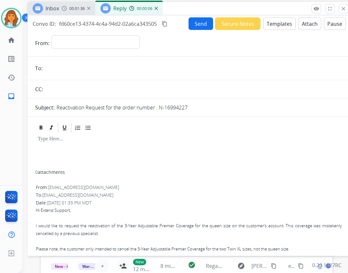
drag, startPoint x: 147, startPoint y: 46, endPoint x: 164, endPoint y: 9, distance: 41.4
click at [164, 9] on div "Inbox 00:01:36 Reply 00:00:06" at bounding box center [188, 9] width 322 height 14
click at [344, 8] on mat-icon "close" at bounding box center [343, 9] width 6 height 6
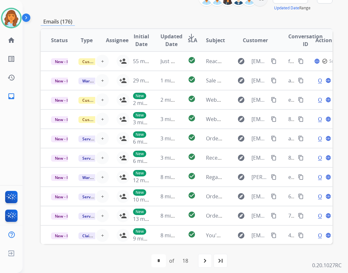
scroll to position [94, 0]
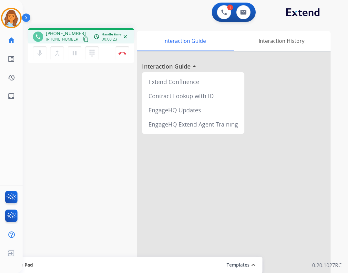
drag, startPoint x: 75, startPoint y: 38, endPoint x: 71, endPoint y: 38, distance: 4.5
click at [71, 38] on div "+17703851655 content_copy" at bounding box center [68, 39] width 44 height 8
click at [83, 42] on mat-icon "content_copy" at bounding box center [86, 39] width 6 height 6
drag, startPoint x: 120, startPoint y: 48, endPoint x: 124, endPoint y: 60, distance: 12.5
click at [120, 49] on button "Disconnect" at bounding box center [122, 53] width 14 height 14
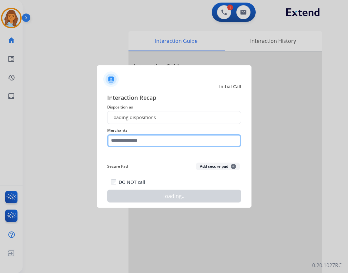
click at [155, 137] on input "text" at bounding box center [174, 140] width 134 height 13
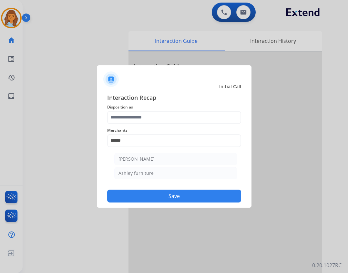
click at [155, 158] on li "[PERSON_NAME]" at bounding box center [175, 159] width 123 height 12
type input "**********"
click at [144, 108] on span "Disposition as" at bounding box center [174, 108] width 134 height 8
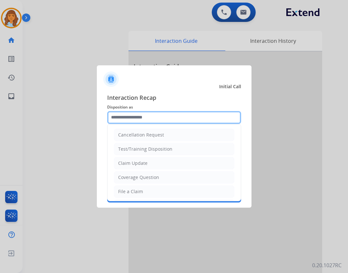
click at [150, 118] on input "text" at bounding box center [174, 117] width 134 height 13
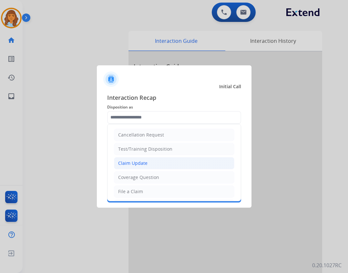
click at [167, 169] on li "Claim Update" at bounding box center [174, 163] width 120 height 12
type input "**********"
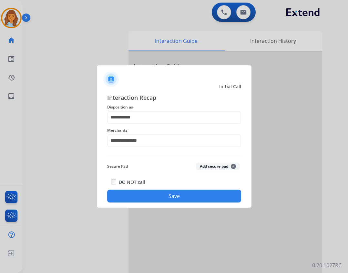
click at [175, 200] on button "Save" at bounding box center [174, 196] width 134 height 13
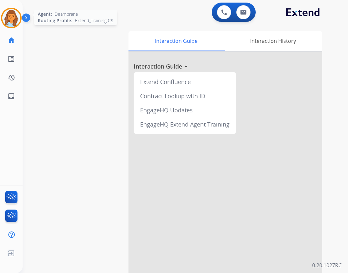
click at [16, 18] on img at bounding box center [11, 18] width 18 height 18
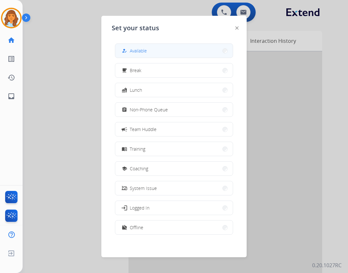
click at [137, 48] on span "Available" at bounding box center [138, 50] width 17 height 7
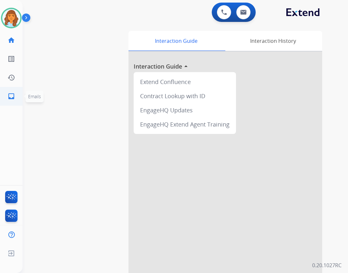
click at [3, 97] on link "inbox Emails" at bounding box center [11, 96] width 18 height 18
select select "**********"
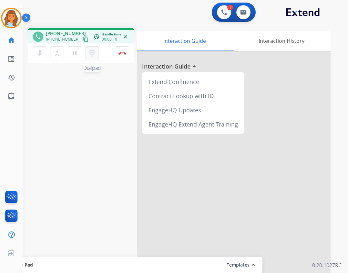
click at [88, 53] on mat-icon "dialpad" at bounding box center [92, 53] width 8 height 8
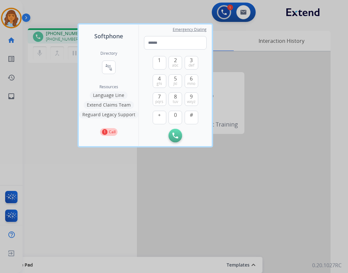
click at [120, 95] on button "Language Line" at bounding box center [109, 96] width 38 height 8
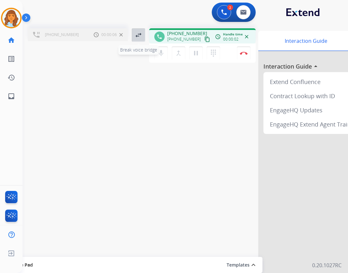
click at [143, 39] on button "swap_horiz Break voice bridge" at bounding box center [139, 35] width 14 height 14
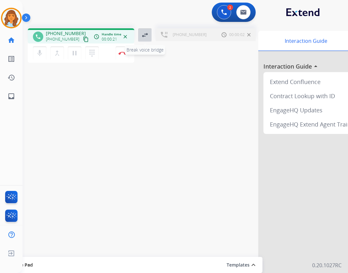
click at [143, 37] on mat-icon "swap_horiz" at bounding box center [145, 35] width 8 height 8
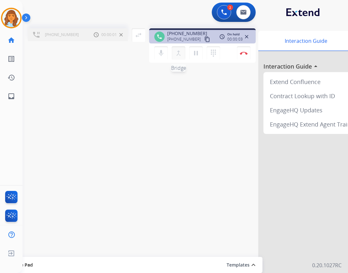
click at [180, 54] on mat-icon "merge_type" at bounding box center [178, 53] width 8 height 8
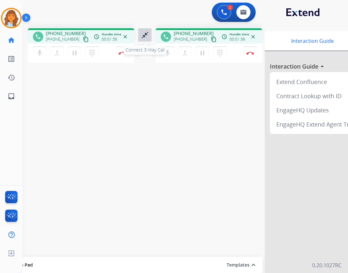
click at [147, 39] on button "close_fullscreen Connect 3-Way Call" at bounding box center [145, 35] width 14 height 14
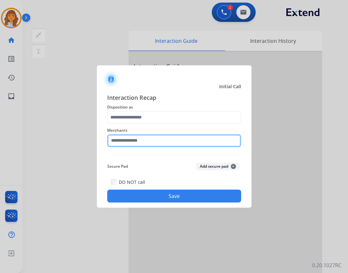
click at [129, 145] on input "text" at bounding box center [174, 140] width 134 height 13
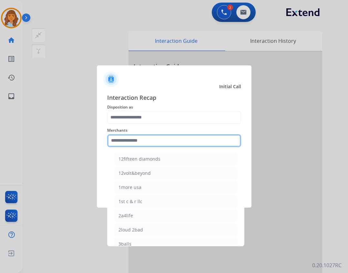
type input "*"
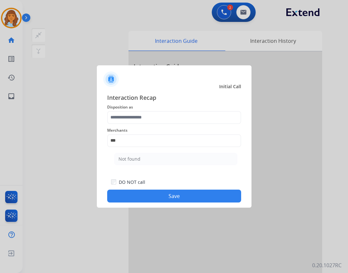
drag, startPoint x: 169, startPoint y: 155, endPoint x: 166, endPoint y: 150, distance: 5.5
click at [169, 155] on li "Not found" at bounding box center [175, 159] width 123 height 12
type input "*********"
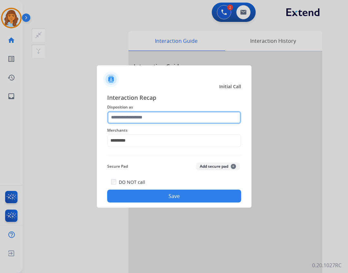
click at [162, 121] on input "text" at bounding box center [174, 117] width 134 height 13
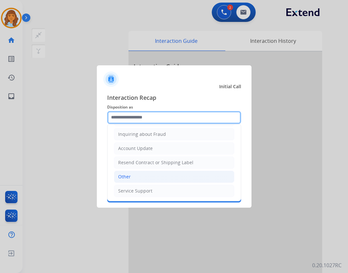
scroll to position [101, 0]
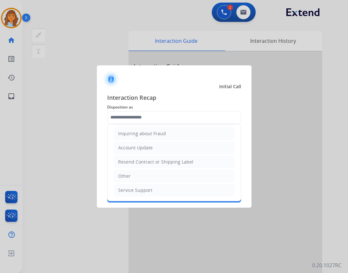
click at [160, 175] on li "Other" at bounding box center [174, 176] width 120 height 12
type input "*****"
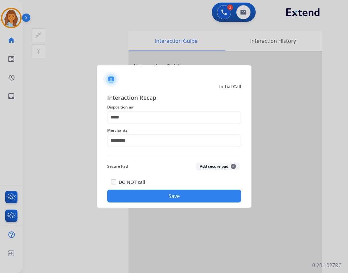
click at [165, 201] on button "Save" at bounding box center [174, 196] width 134 height 13
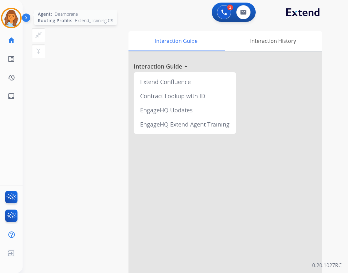
click at [6, 12] on img at bounding box center [11, 18] width 18 height 18
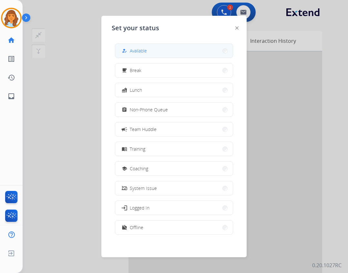
click at [167, 48] on button "how_to_reg Available" at bounding box center [173, 51] width 117 height 14
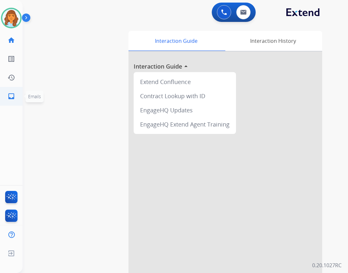
click at [16, 92] on link "inbox Emails" at bounding box center [11, 96] width 18 height 18
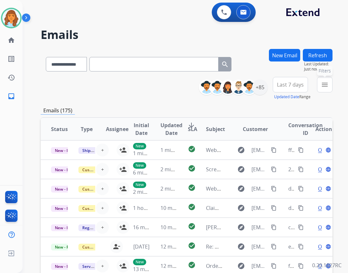
click at [321, 88] on mat-icon "menu" at bounding box center [325, 85] width 8 height 8
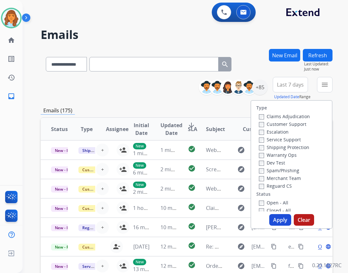
click at [274, 203] on label "Open - All" at bounding box center [273, 203] width 29 height 6
click at [268, 188] on label "Reguard CS" at bounding box center [275, 186] width 33 height 6
click at [259, 183] on div "Reguard CS" at bounding box center [284, 186] width 51 height 8
drag, startPoint x: 280, startPoint y: 124, endPoint x: 277, endPoint y: 135, distance: 12.0
click at [280, 124] on label "Customer Support" at bounding box center [282, 124] width 47 height 6
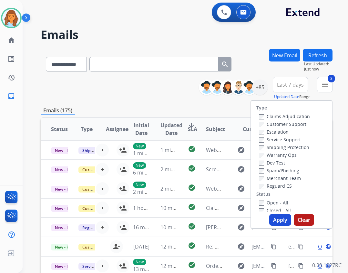
click at [272, 220] on button "Apply" at bounding box center [280, 220] width 22 height 12
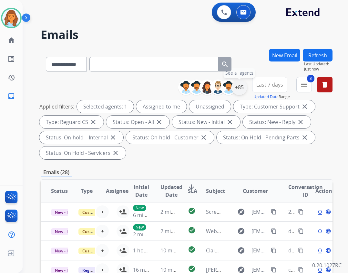
click at [239, 92] on div "+85" at bounding box center [238, 87] width 15 height 15
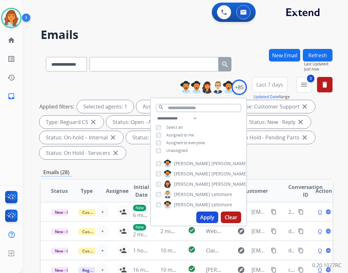
click at [178, 150] on span "Unassigned" at bounding box center [176, 150] width 21 height 5
click at [206, 213] on button "Apply" at bounding box center [207, 218] width 22 height 12
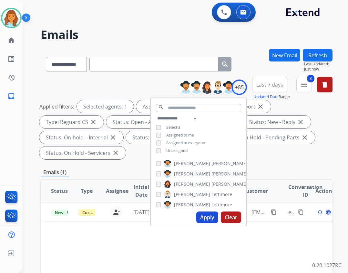
click at [243, 151] on div "**********" at bounding box center [198, 135] width 95 height 41
drag, startPoint x: 266, startPoint y: 143, endPoint x: 260, endPoint y: 152, distance: 11.2
click at [266, 143] on div "Status: On Hold - Pending Parts close" at bounding box center [265, 137] width 98 height 13
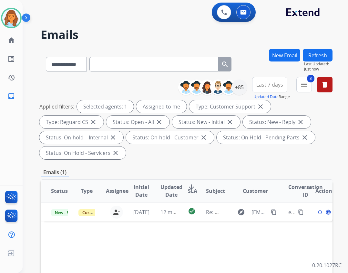
click at [260, 155] on div "Applied filters: Selected agents: 1 Assigned to me Type: Customer Support close…" at bounding box center [184, 129] width 291 height 59
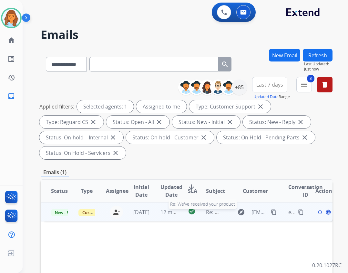
click at [217, 216] on span "Re: We've received your product" at bounding box center [245, 212] width 79 height 7
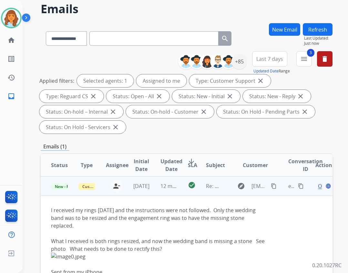
scroll to position [32, 0]
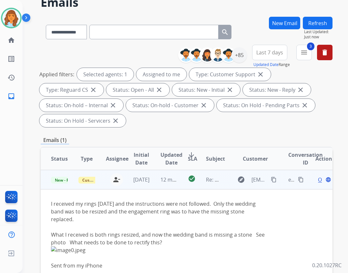
click at [318, 183] on span "Open" at bounding box center [324, 180] width 13 height 8
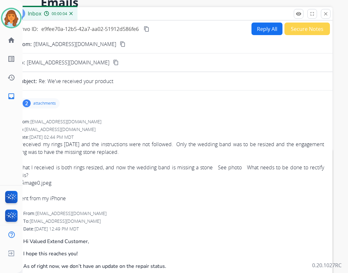
click at [51, 104] on p "attachments" at bounding box center [44, 103] width 23 height 5
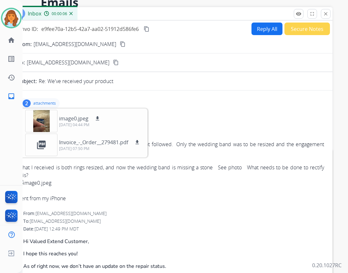
drag, startPoint x: 193, startPoint y: 181, endPoint x: 201, endPoint y: 172, distance: 11.9
click at [199, 175] on div "What I received is both rings resized, and now the wedding band is missing a st…" at bounding box center [171, 183] width 306 height 39
click at [264, 28] on button "Reply All" at bounding box center [266, 29] width 31 height 13
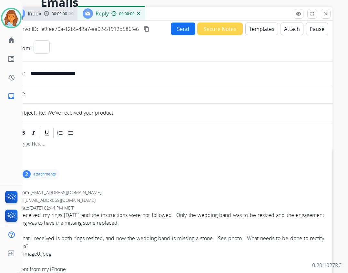
select select "**********"
click at [265, 31] on button "Templates" at bounding box center [261, 29] width 33 height 13
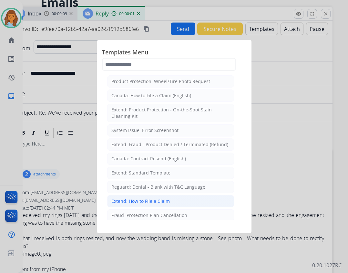
click at [184, 200] on li "Extend: How to File a Claim" at bounding box center [170, 201] width 127 height 12
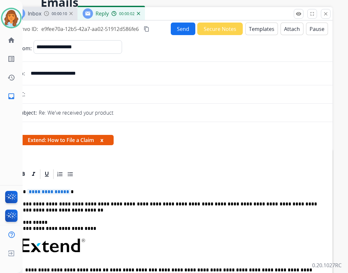
drag, startPoint x: 64, startPoint y: 192, endPoint x: 66, endPoint y: 189, distance: 4.0
click at [63, 192] on span "**********" at bounding box center [49, 191] width 44 height 5
click at [179, 27] on button "Send" at bounding box center [183, 29] width 25 height 13
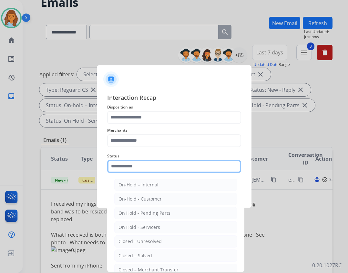
click at [165, 163] on input "text" at bounding box center [174, 166] width 134 height 13
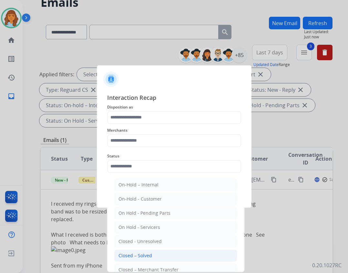
click at [152, 251] on li "Closed – Solved" at bounding box center [175, 256] width 123 height 12
type input "**********"
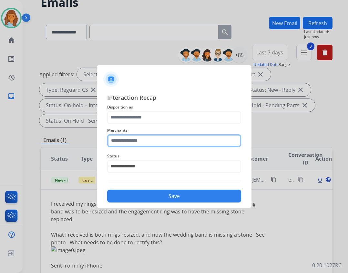
click at [122, 147] on input "text" at bounding box center [174, 140] width 134 height 13
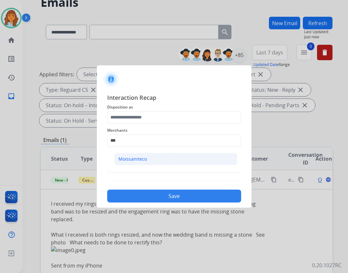
click at [146, 154] on li "Moissaniteco" at bounding box center [175, 159] width 123 height 12
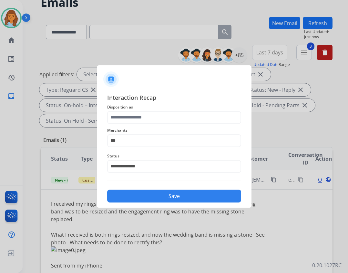
type input "**********"
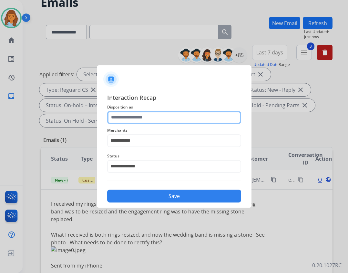
click at [141, 120] on input "text" at bounding box center [174, 117] width 134 height 13
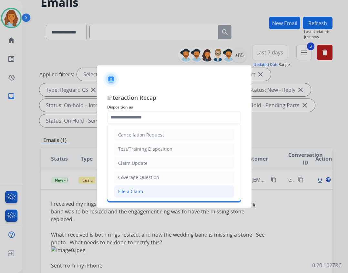
click at [148, 192] on li "File a Claim" at bounding box center [174, 192] width 120 height 12
type input "**********"
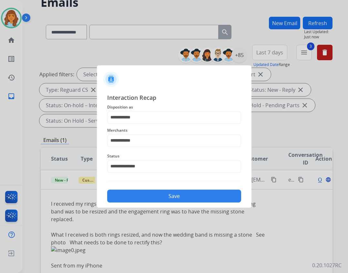
click at [171, 192] on button "Save" at bounding box center [174, 196] width 134 height 13
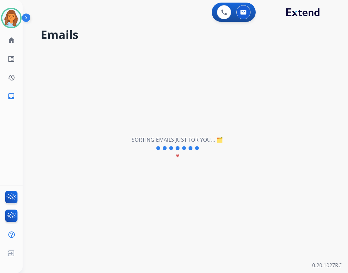
scroll to position [0, 0]
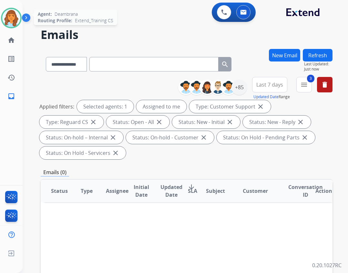
click at [19, 21] on img at bounding box center [11, 18] width 18 height 18
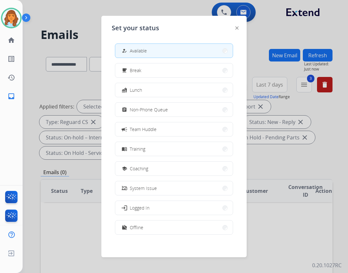
click at [173, 236] on div "how_to_reg Available free_breakfast Break fastfood Lunch assignment Non-Phone Q…" at bounding box center [174, 139] width 124 height 203
drag, startPoint x: 165, startPoint y: 229, endPoint x: 139, endPoint y: 237, distance: 27.6
click at [165, 231] on button "work_off Offline" at bounding box center [173, 228] width 117 height 14
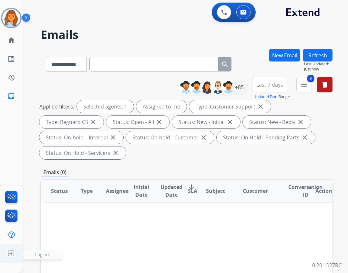
click at [16, 252] on img at bounding box center [11, 254] width 12 height 12
